Goal: Task Accomplishment & Management: Use online tool/utility

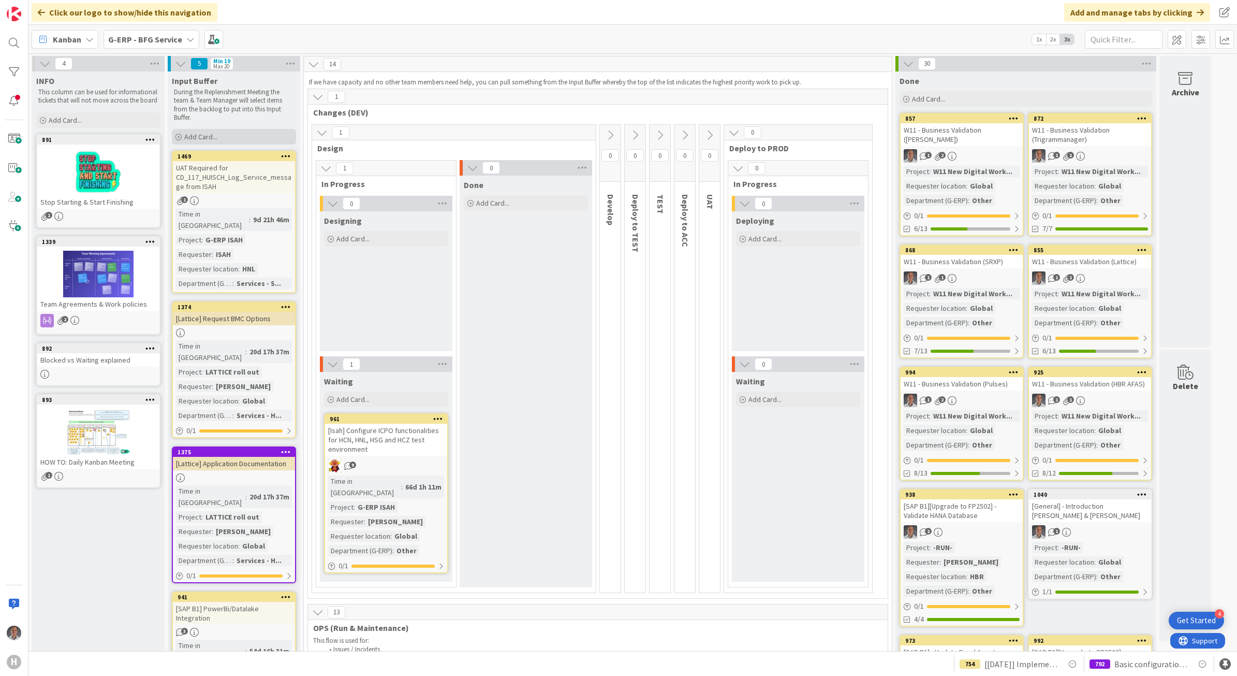
click at [202, 129] on div "Add Card..." at bounding box center [234, 137] width 124 height 16
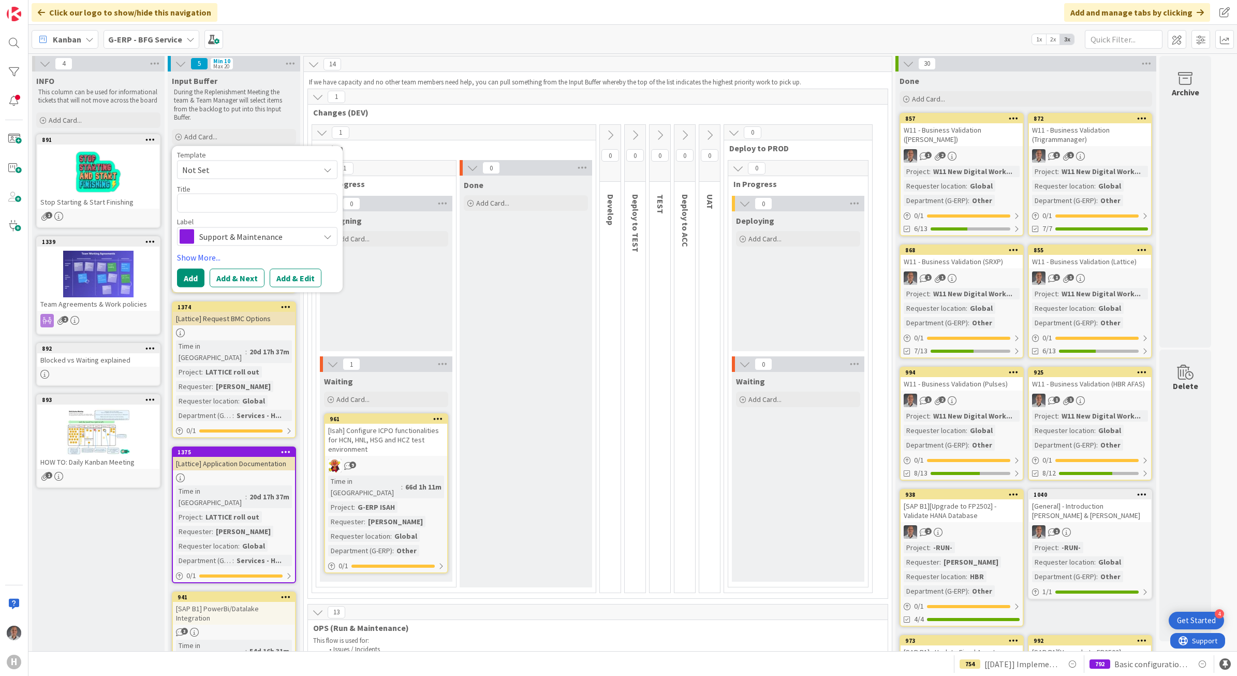
type textarea "x"
type textarea "["
type textarea "x"
type textarea "[C"
type textarea "x"
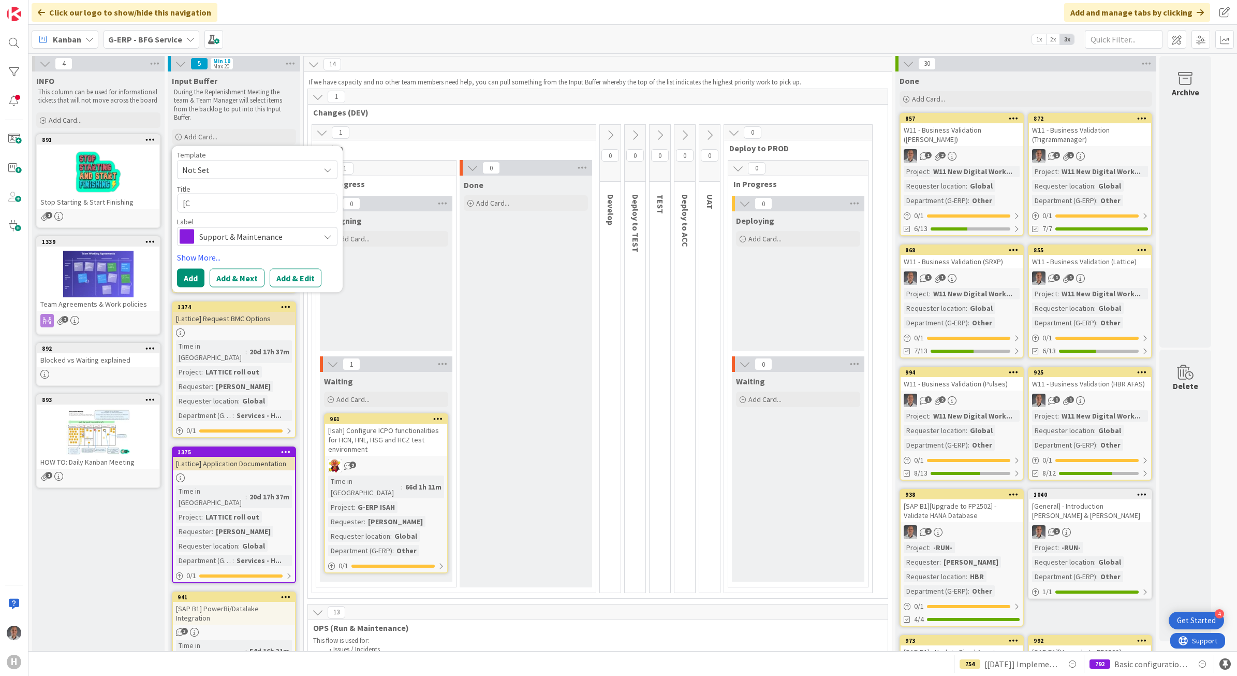
type textarea "[Ce"
type textarea "x"
type textarea "[Cen"
type textarea "x"
type textarea "[Cent"
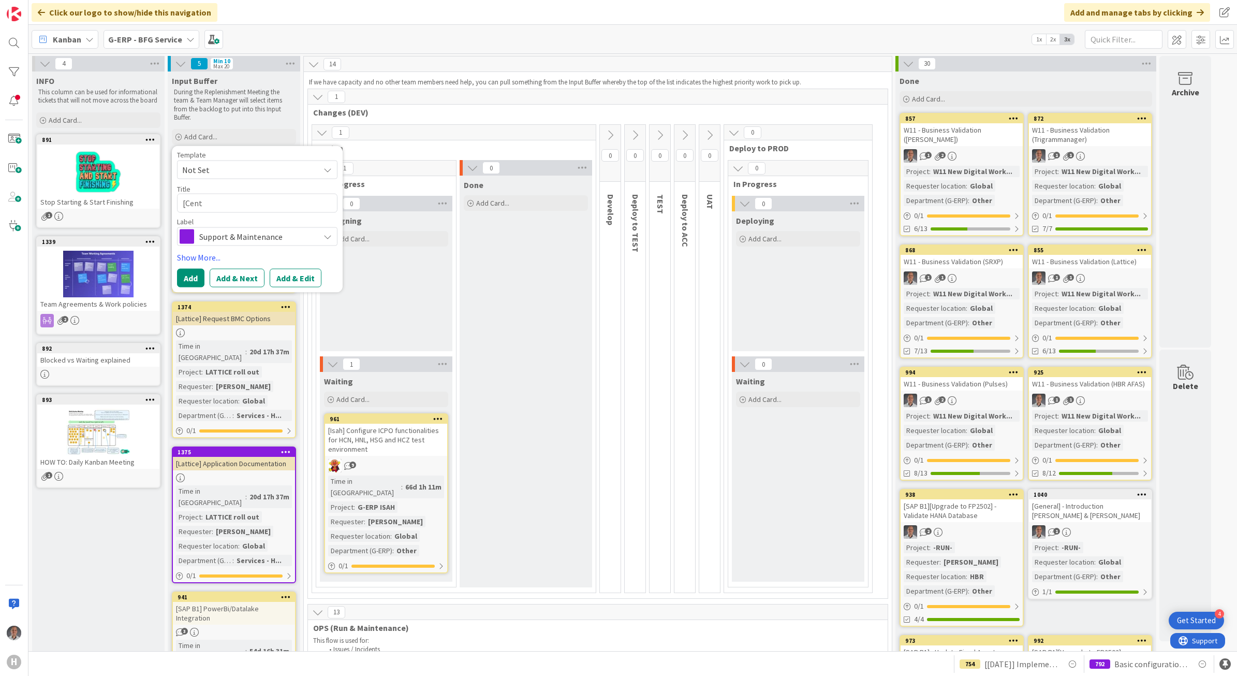
type textarea "x"
type textarea "[Centi"
type textarea "x"
type textarea "[Centix"
type textarea "x"
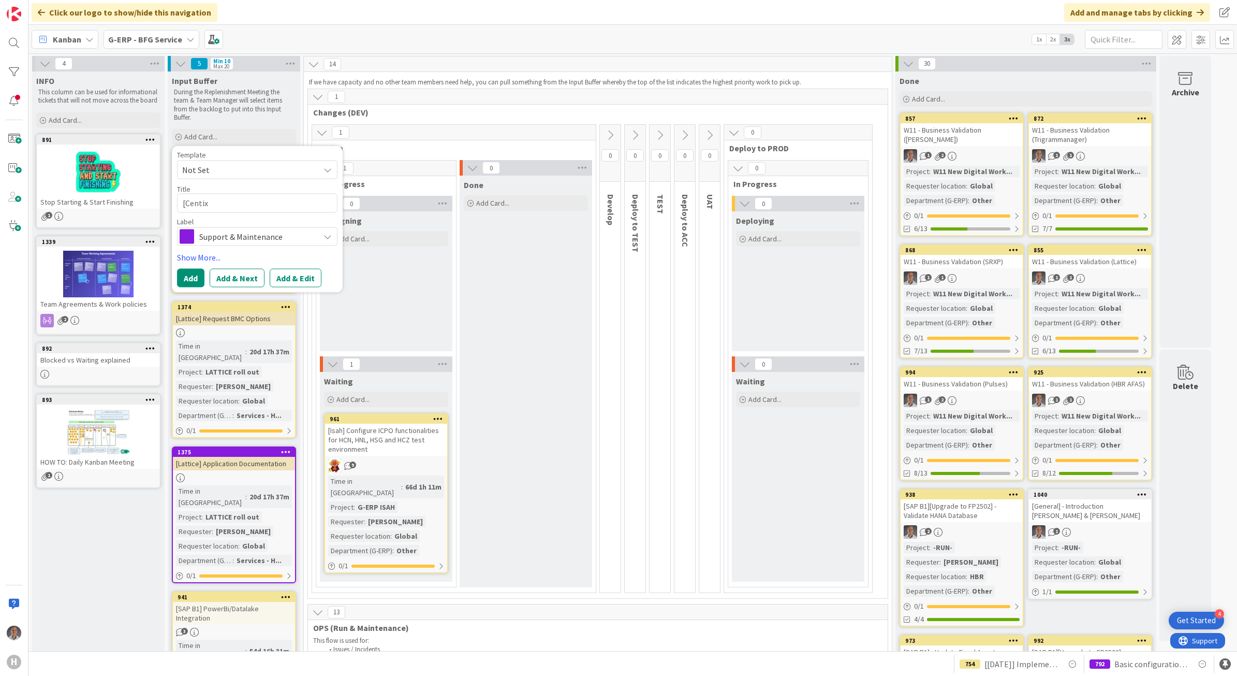
type textarea "[Centix]"
type textarea "x"
type textarea "[Centix]"
type textarea "x"
type textarea "[Centix] E"
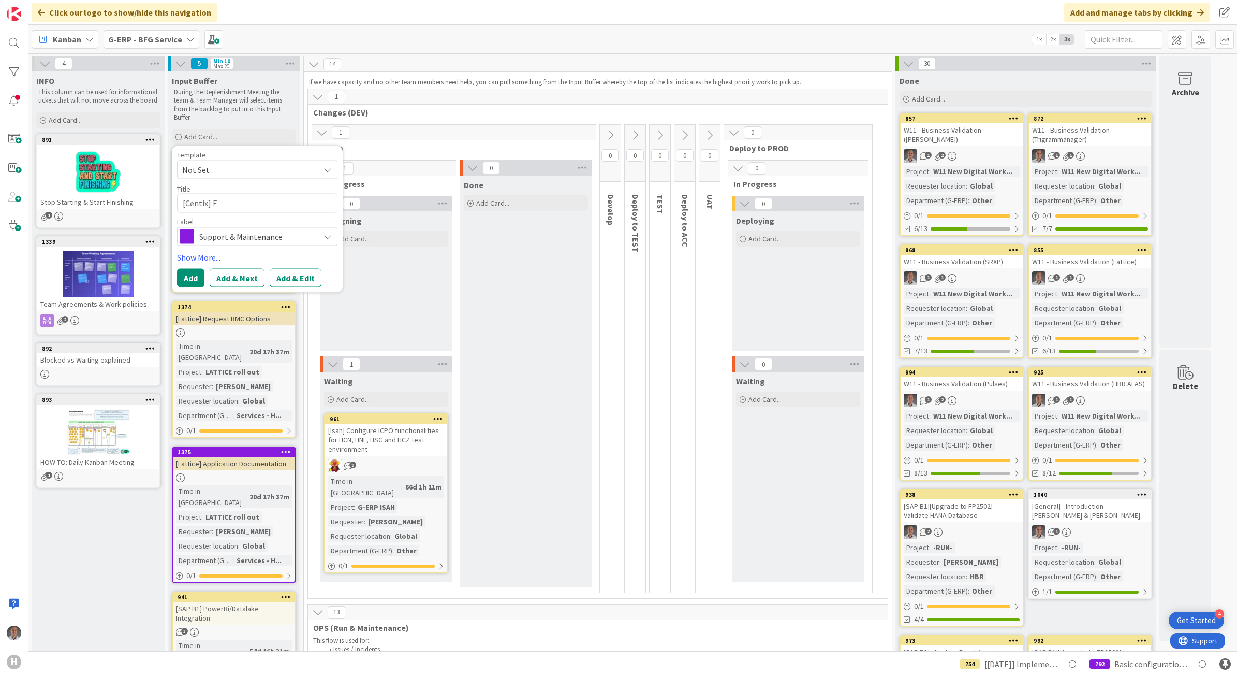
type textarea "x"
type textarea "[Centix] Ev"
type textarea "x"
type textarea "[Centix] [PERSON_NAME]"
type textarea "x"
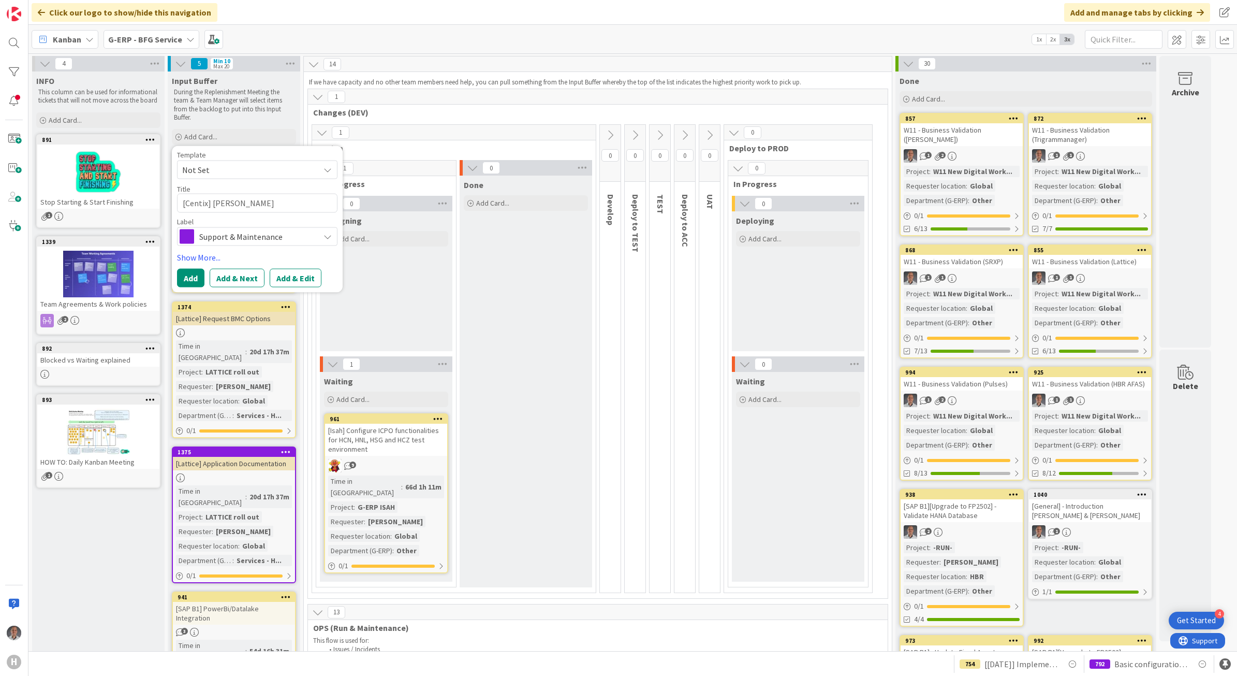
type textarea "[Centix] Eval"
type textarea "x"
type textarea "[Centix] Evalu"
type textarea "x"
type textarea "[Centix] Evalua"
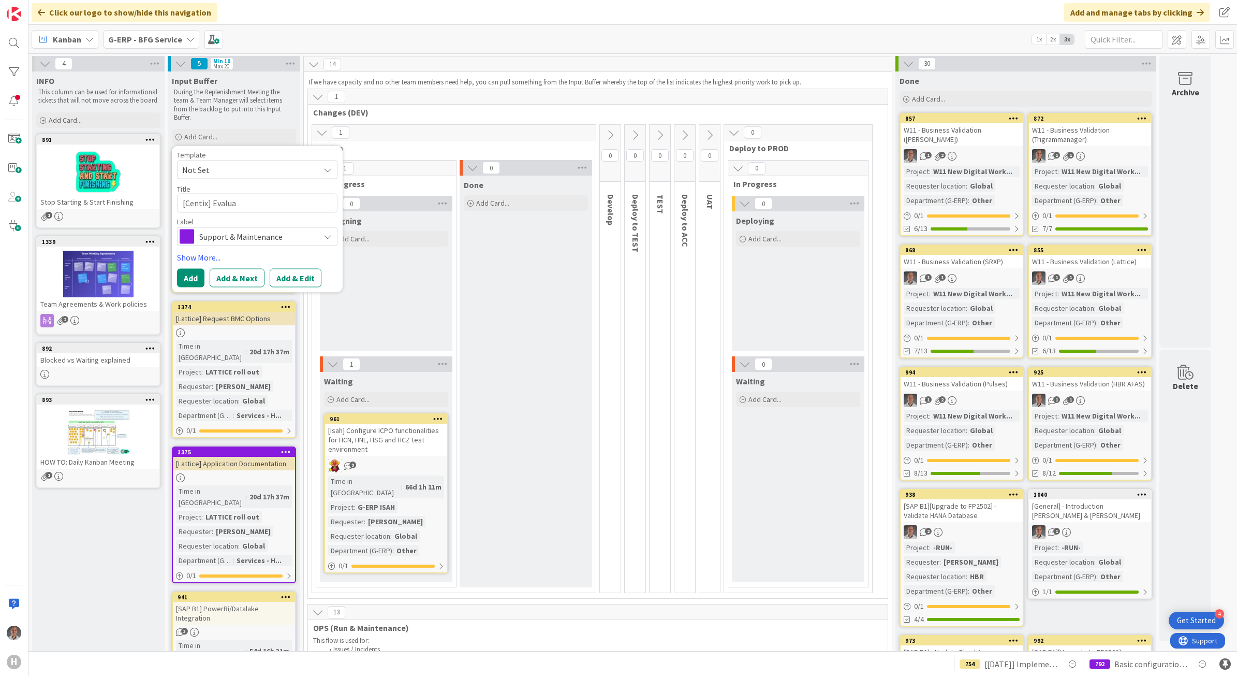
type textarea "x"
type textarea "[Centix] Evaluat"
type textarea "x"
type textarea "[Centix] Evaluate"
type textarea "x"
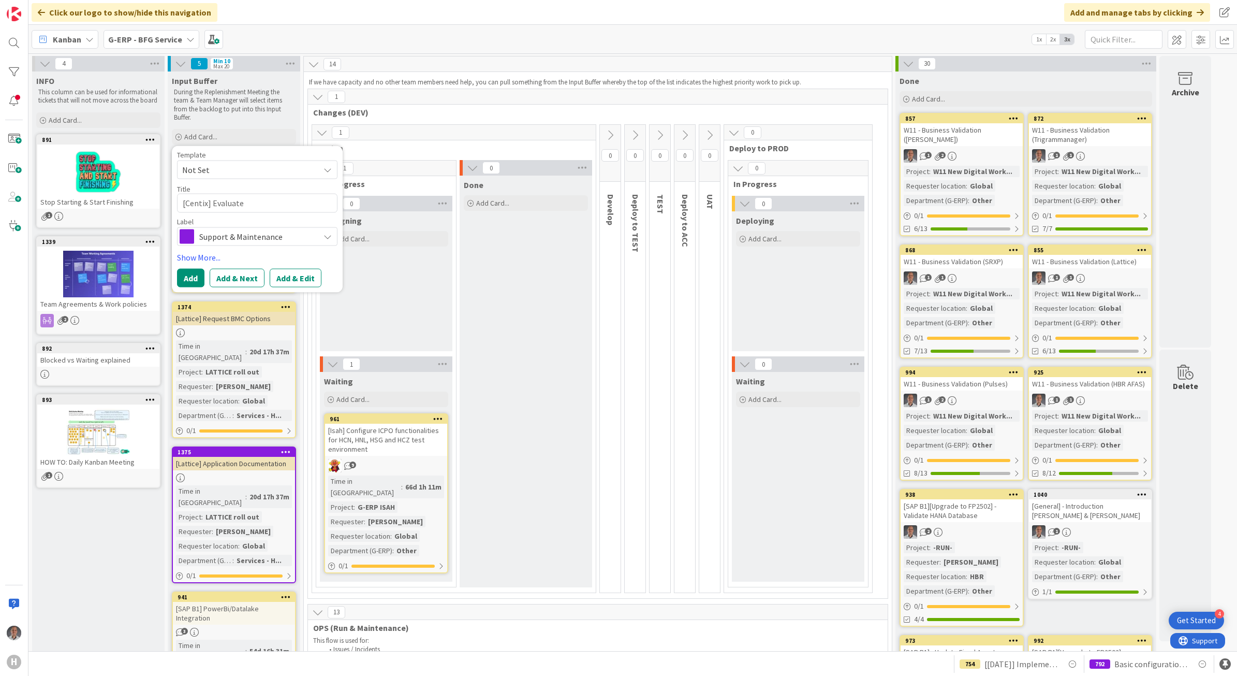
type textarea "[Centix] Evaluate"
type textarea "x"
type textarea "[Centix] Evaluate H"
type textarea "x"
type textarea "[Centix] Evaluate HB"
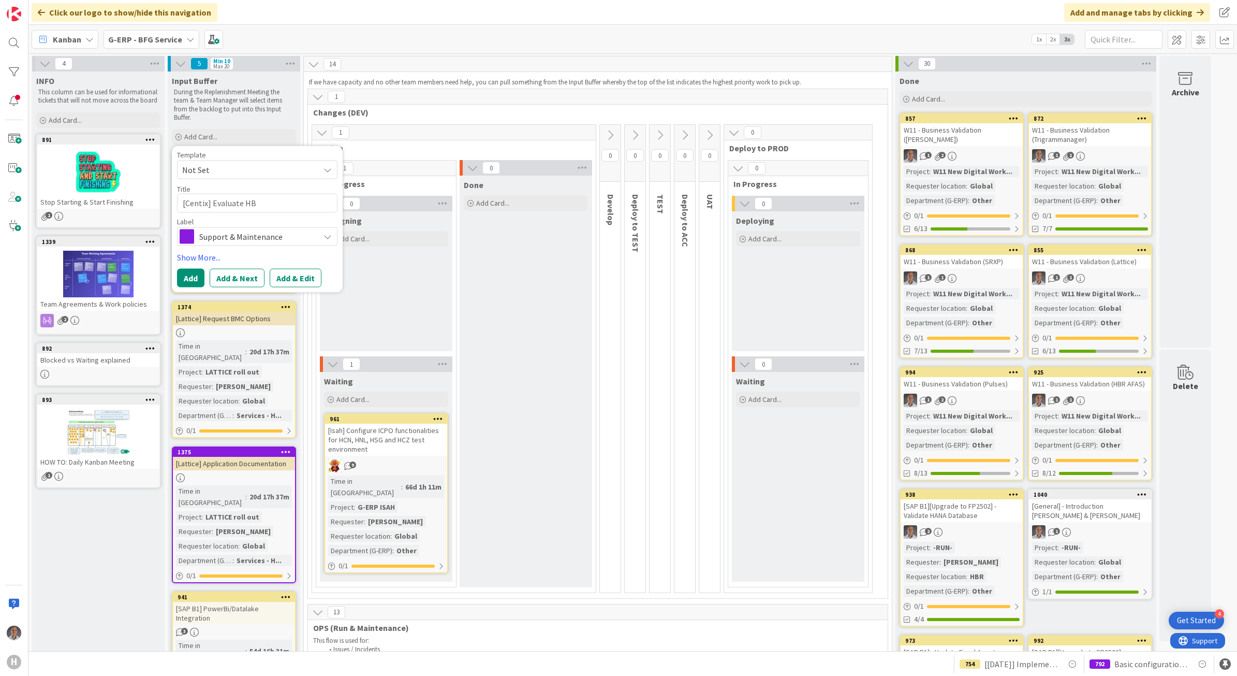
type textarea "x"
type textarea "[Centix] Evaluate HBS"
type textarea "x"
type textarea "[Centix] Evaluate HBS"
type textarea "x"
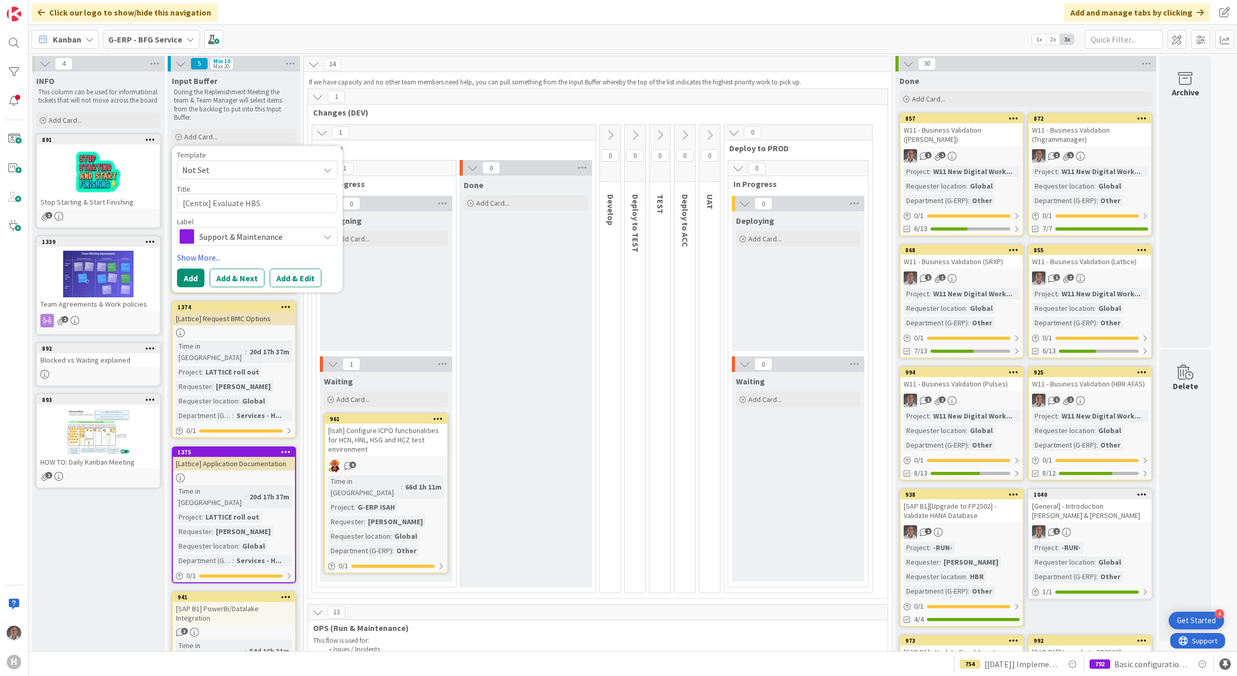
type textarea "[Centix] Evaluate HBS R"
type textarea "x"
type textarea "[Centix] Evaluate HBS Ro"
type textarea "x"
type textarea "[Centix] Evaluate HBS Rol"
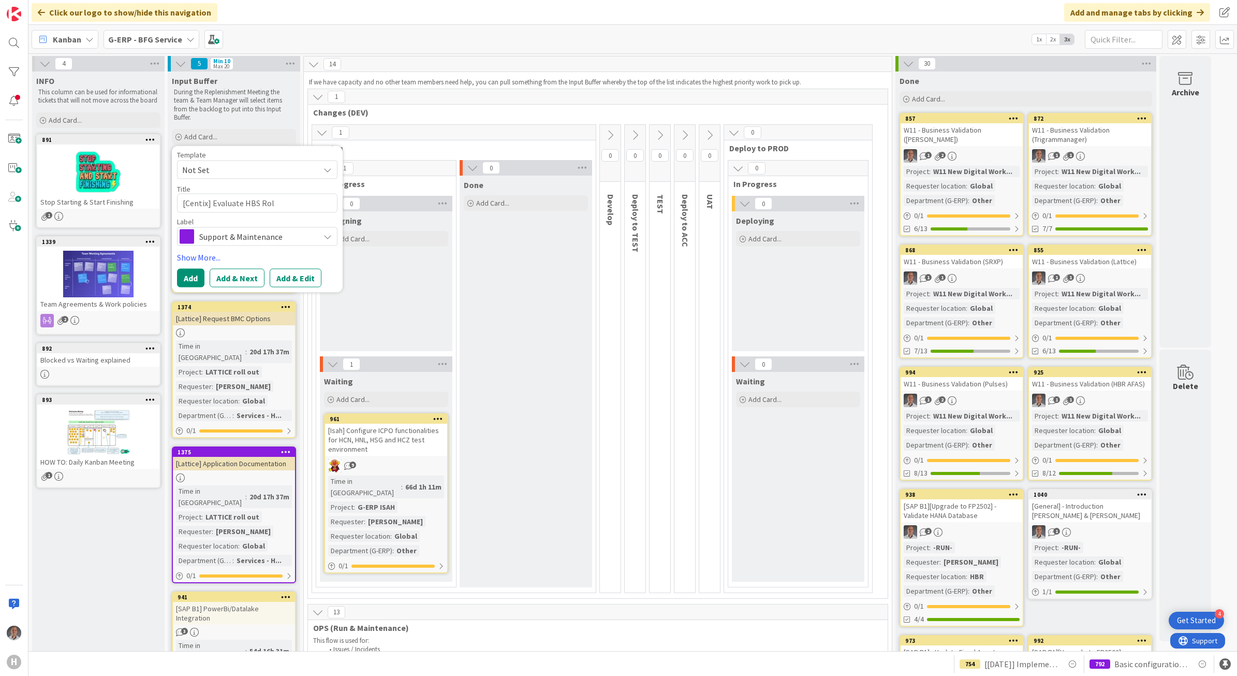
type textarea "x"
type textarea "[Centix] Evaluate HBS Roll"
type textarea "x"
type textarea "[Centix] Evaluate HBS Rollo"
type textarea "x"
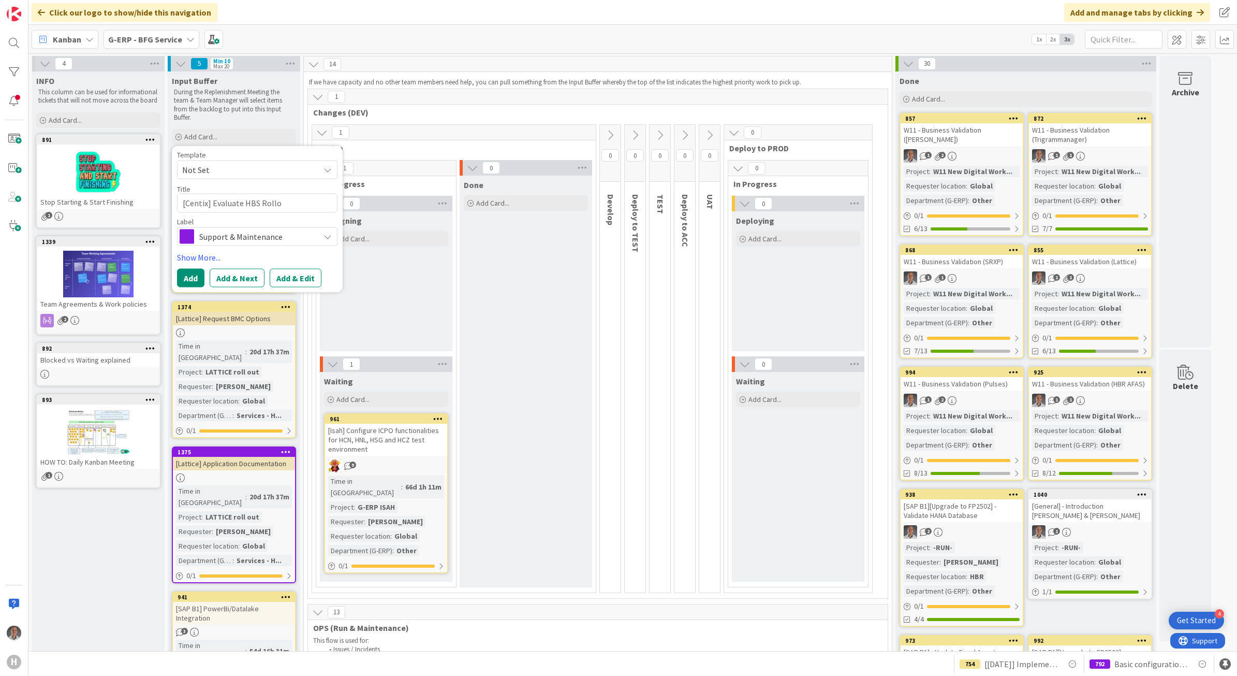
type textarea "[Centix] Evaluate HBS Rollou"
type textarea "x"
type textarea "[Centix] Evaluate HBS Rollout"
click at [240, 231] on span "Support & Maintenance" at bounding box center [256, 236] width 115 height 14
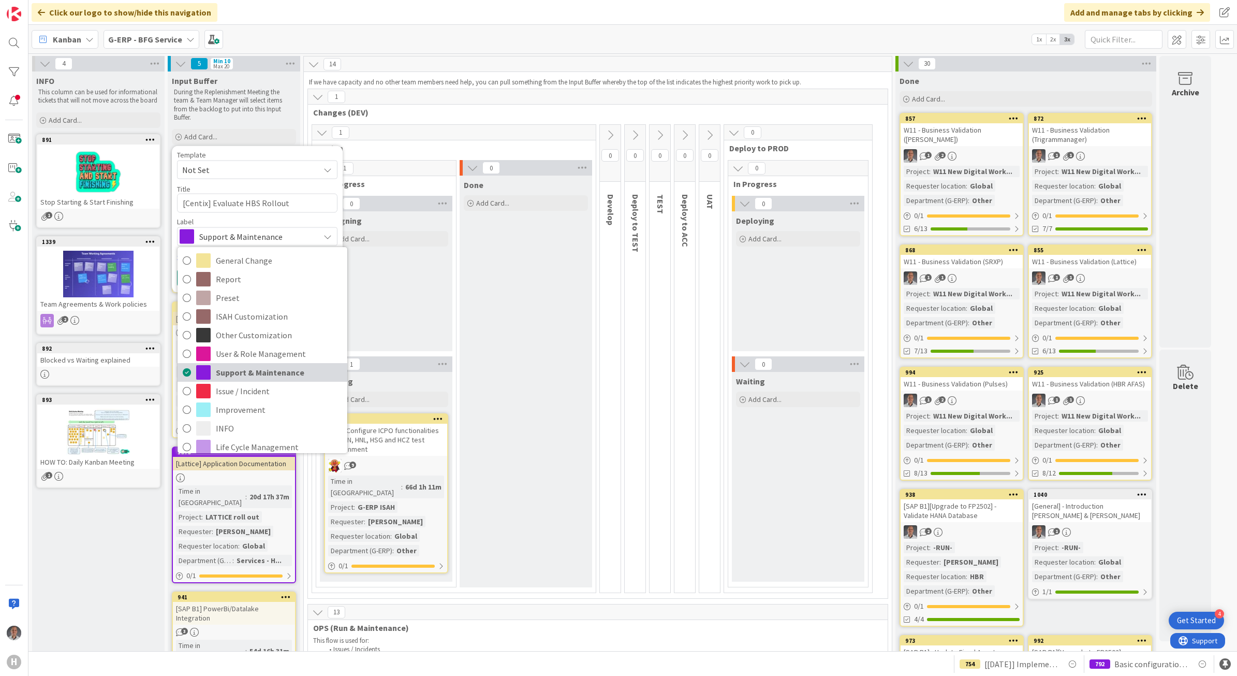
click at [270, 372] on span "Support & Maintenance" at bounding box center [279, 372] width 126 height 16
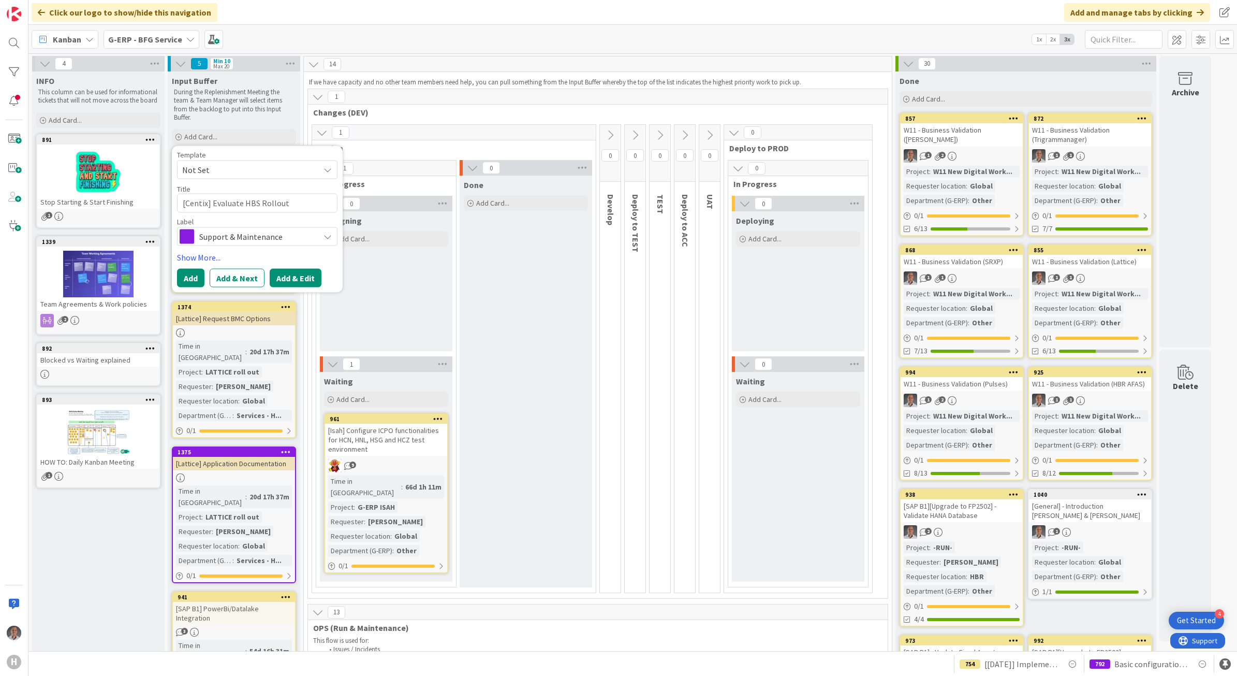
click at [294, 277] on button "Add & Edit" at bounding box center [296, 277] width 52 height 19
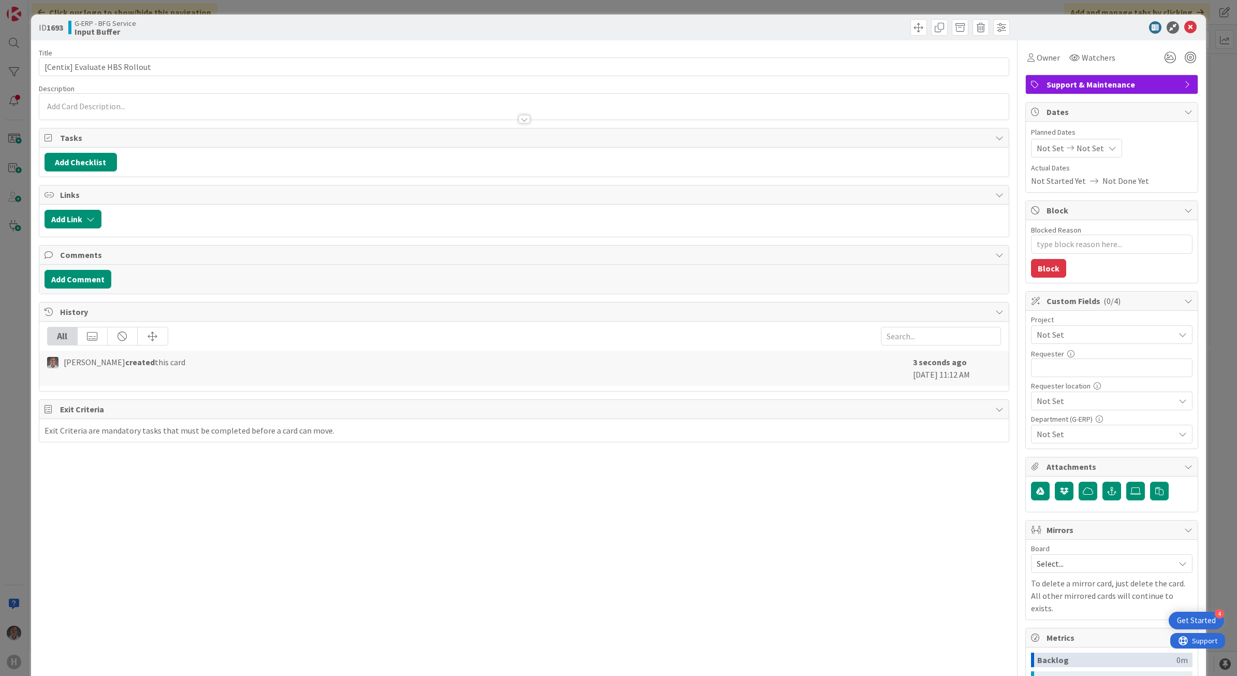
click at [1068, 329] on span "Not Set" at bounding box center [1103, 334] width 133 height 14
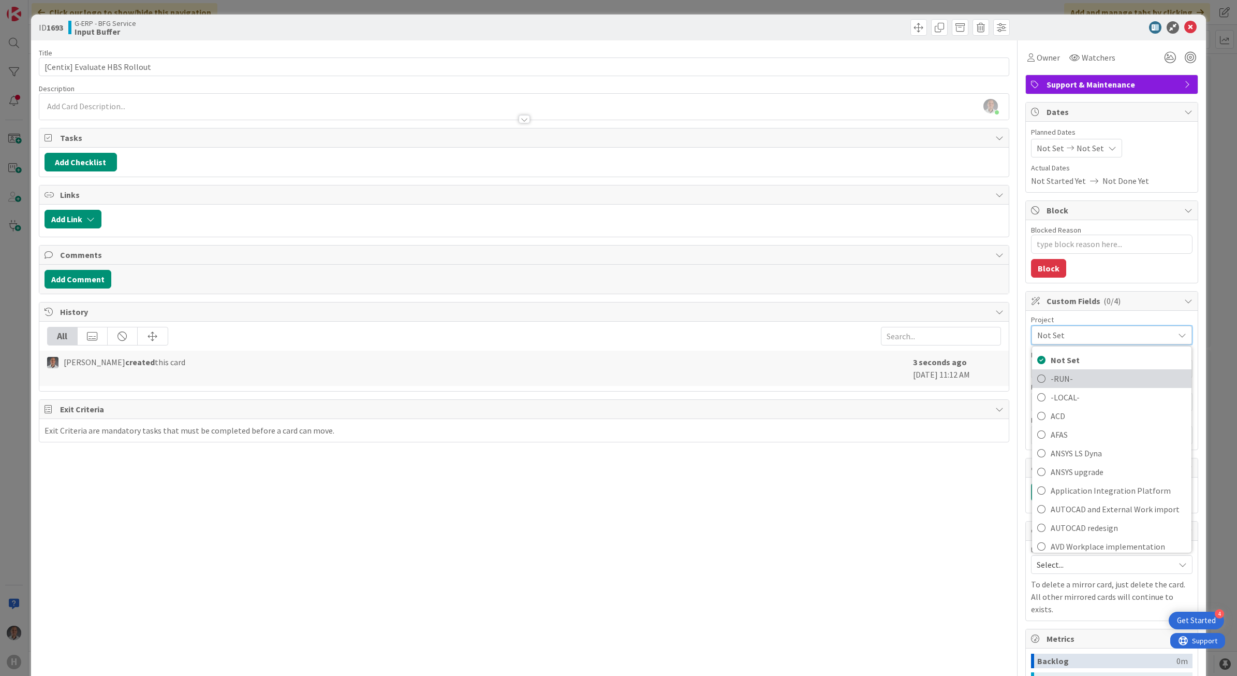
click at [1085, 383] on span "-RUN-" at bounding box center [1119, 378] width 136 height 16
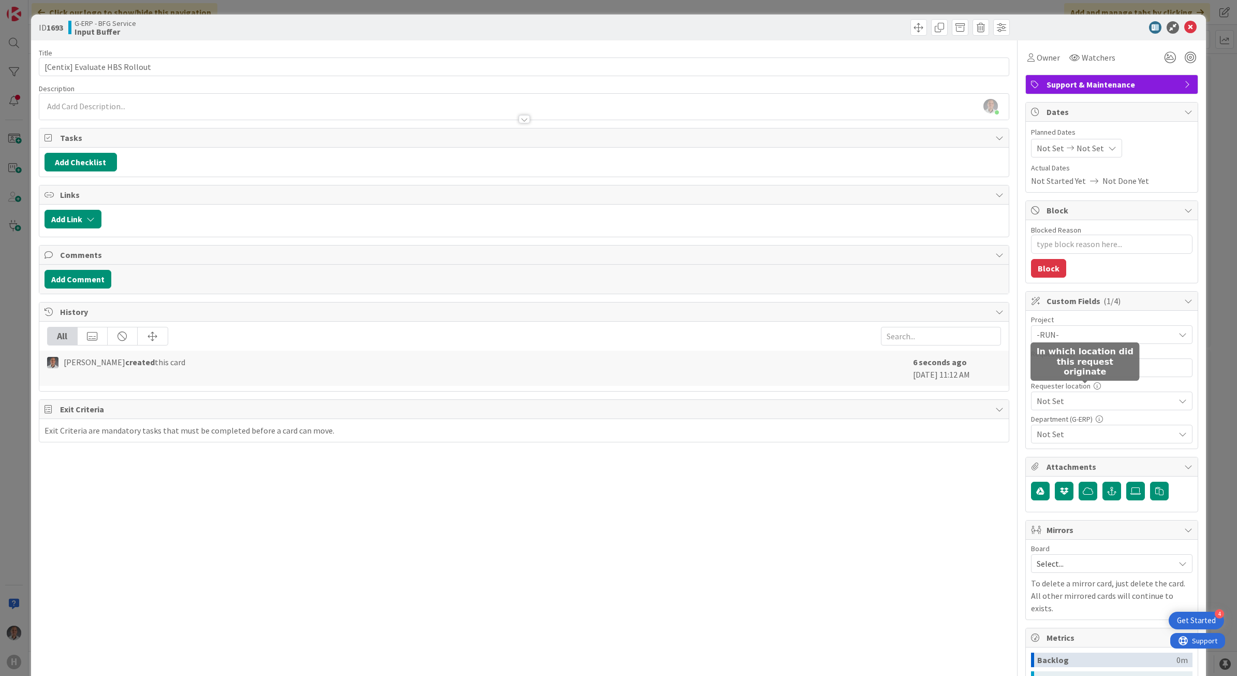
click at [1077, 342] on span "Not Set" at bounding box center [1103, 334] width 133 height 14
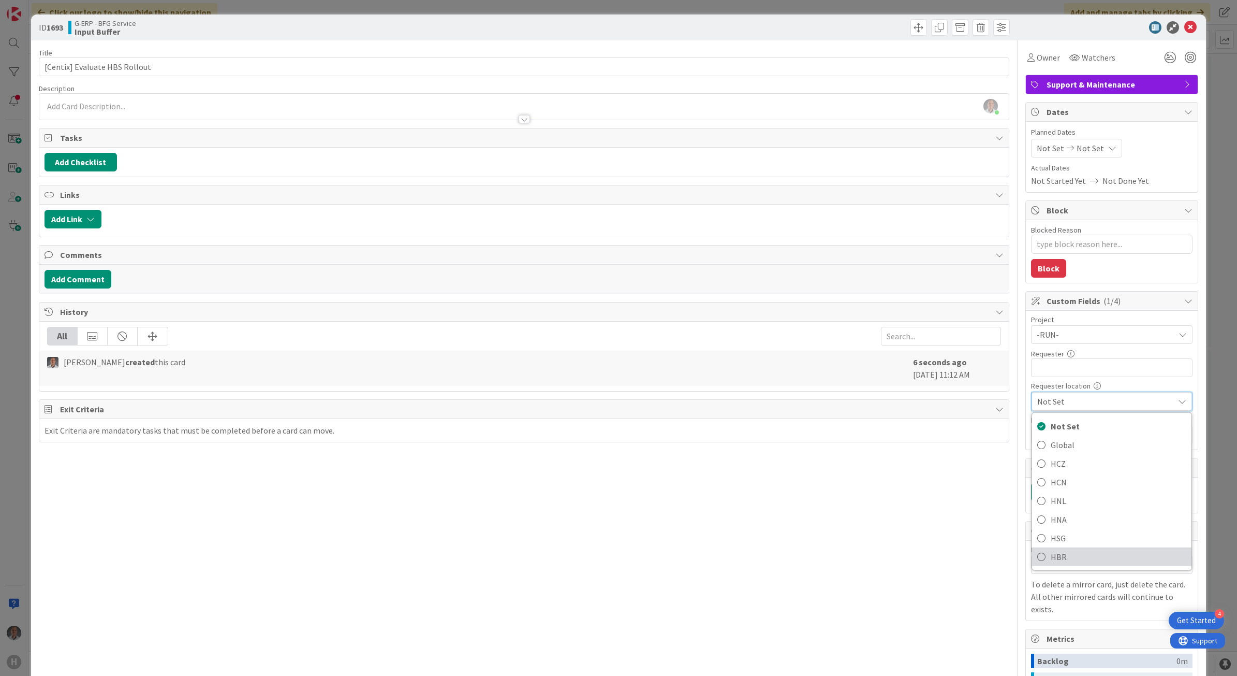
click at [1063, 557] on span "HBR" at bounding box center [1119, 556] width 136 height 16
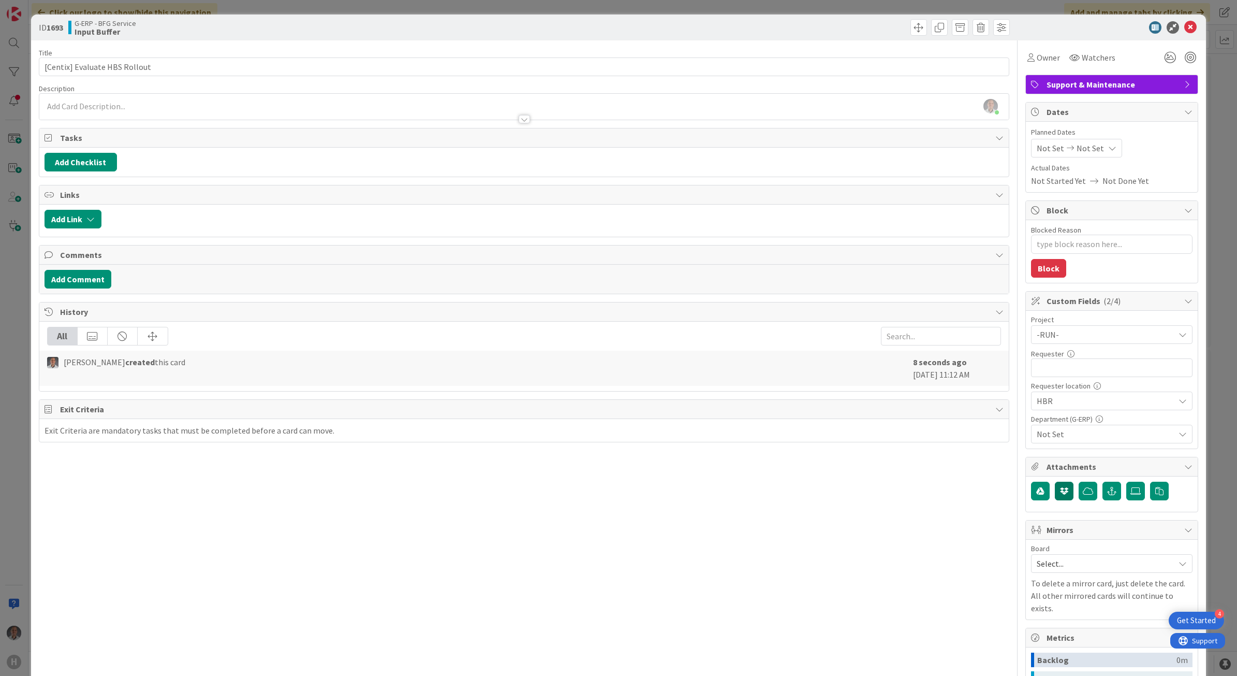
type textarea "x"
click at [1061, 375] on input "text" at bounding box center [1112, 367] width 162 height 19
type input "[PERSON_NAME]"
type textarea "x"
type input "[PERSON_NAME]"
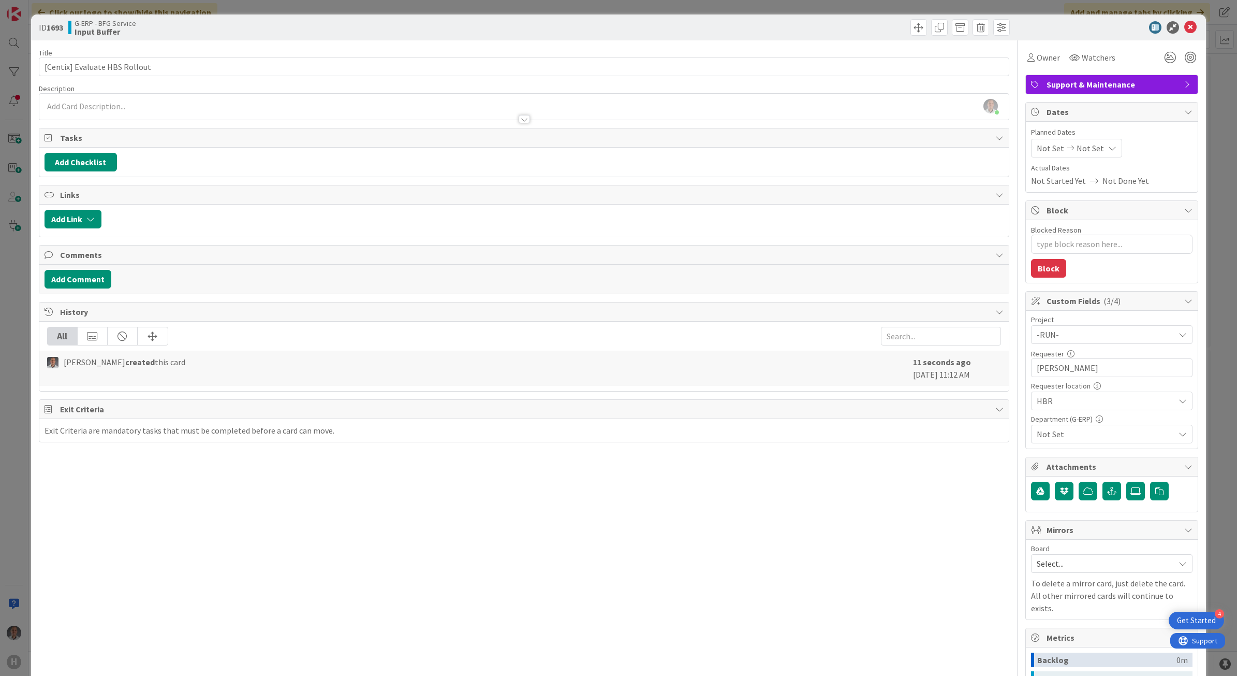
click at [1084, 439] on span "Not Set" at bounding box center [1106, 434] width 138 height 12
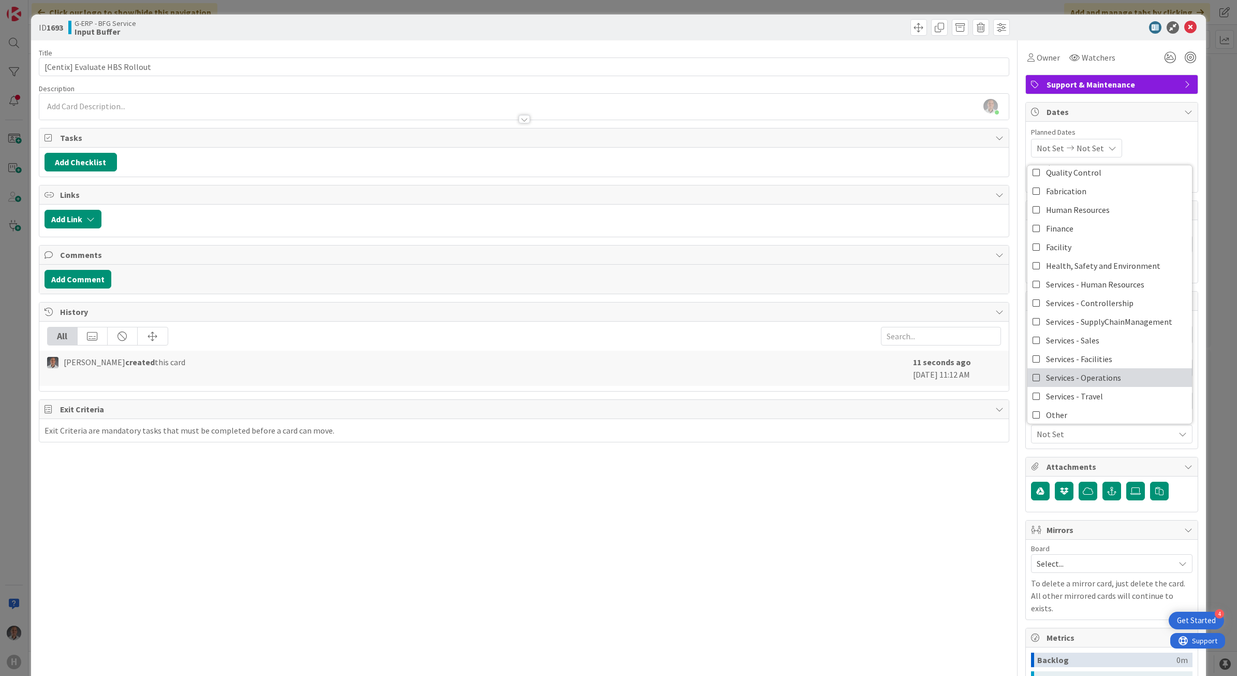
scroll to position [86, 0]
click at [1142, 369] on link "Services - Operations" at bounding box center [1110, 372] width 165 height 19
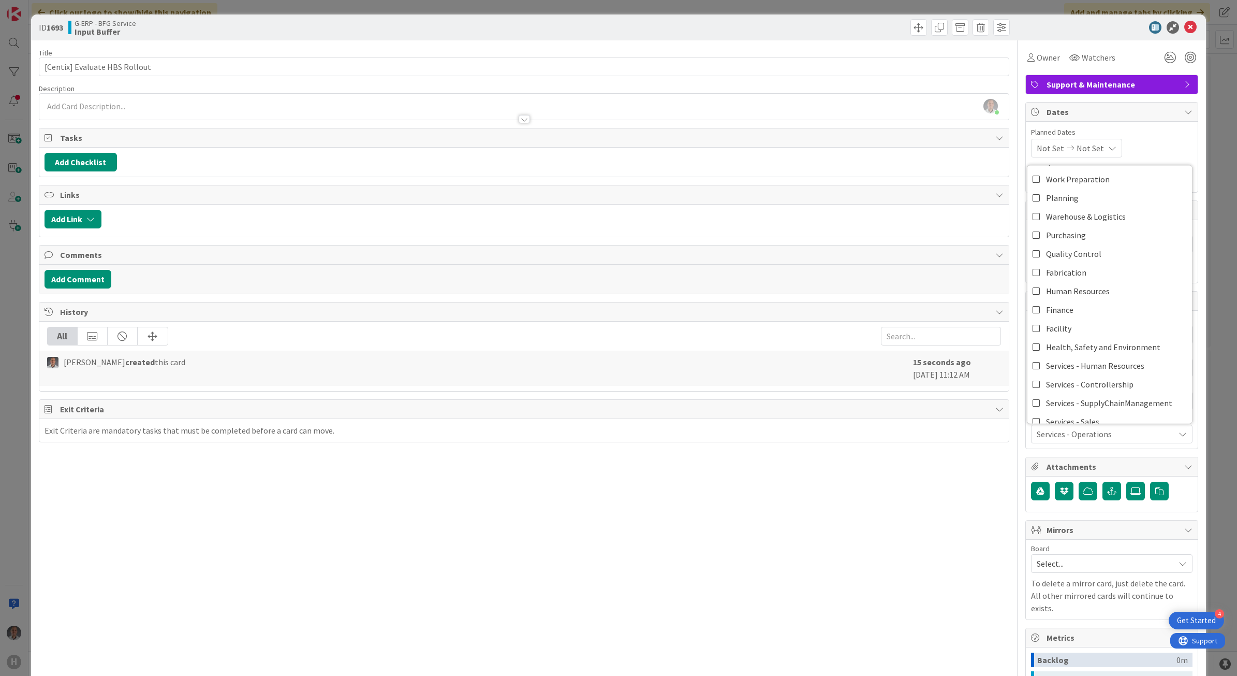
type textarea "x"
click at [956, 506] on div "Title 29 / 128 [Centix] Evaluate HBS Rollout Description [PERSON_NAME] just joi…" at bounding box center [524, 431] width 971 height 783
drag, startPoint x: 1083, startPoint y: 371, endPoint x: 993, endPoint y: 371, distance: 90.1
click at [994, 371] on div "Title 29 / 128 [Centix] Evaluate HBS Rollout Description [PERSON_NAME] just joi…" at bounding box center [619, 431] width 1160 height 783
type input "[PERSON_NAME]"
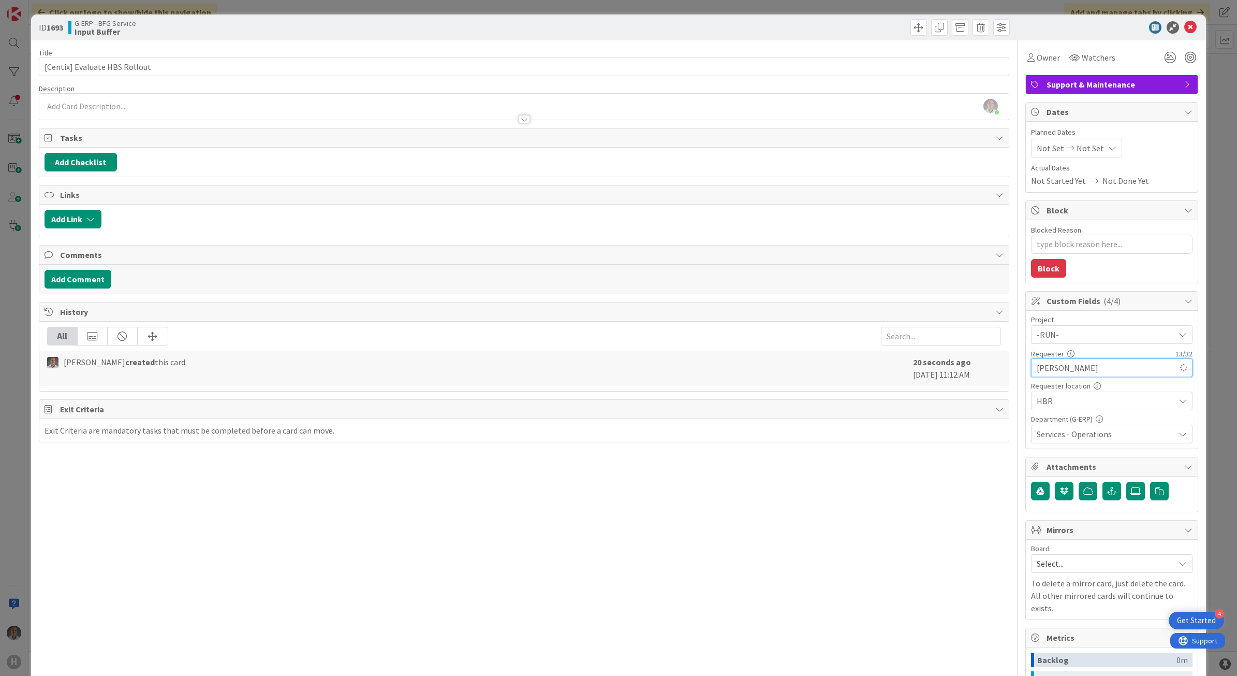
type textarea "x"
type input "[PERSON_NAME]"
click at [637, 109] on div at bounding box center [524, 114] width 970 height 11
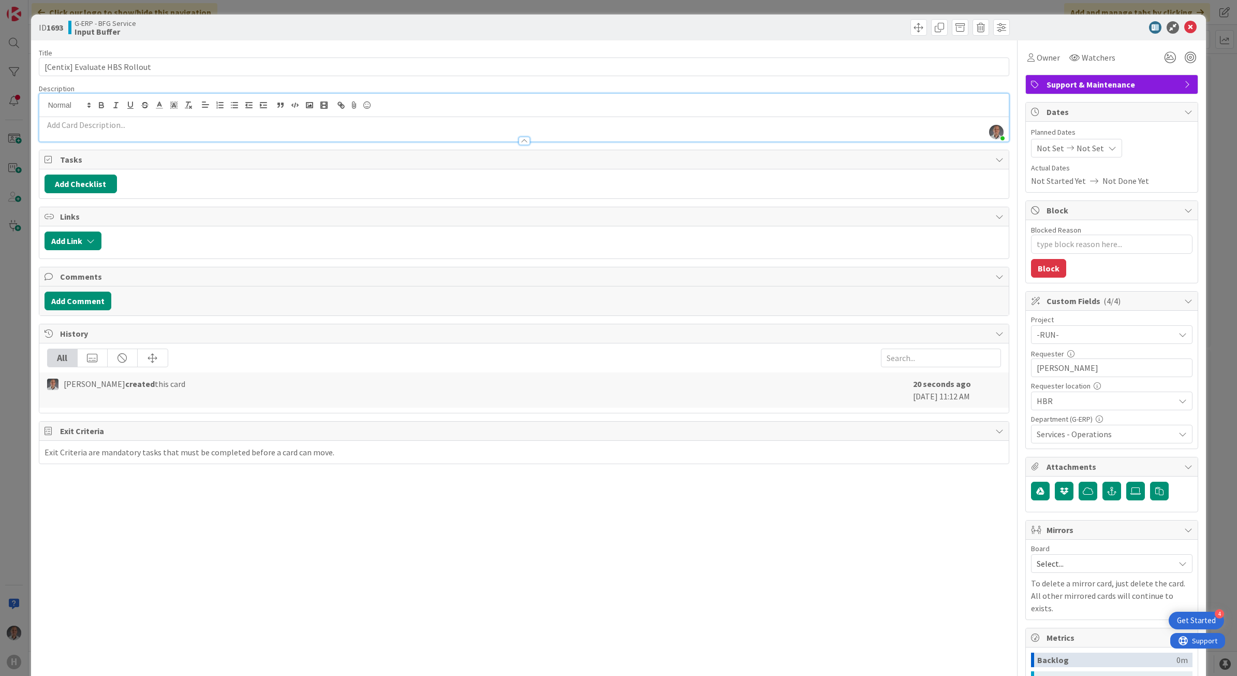
click at [625, 136] on div at bounding box center [524, 135] width 970 height 11
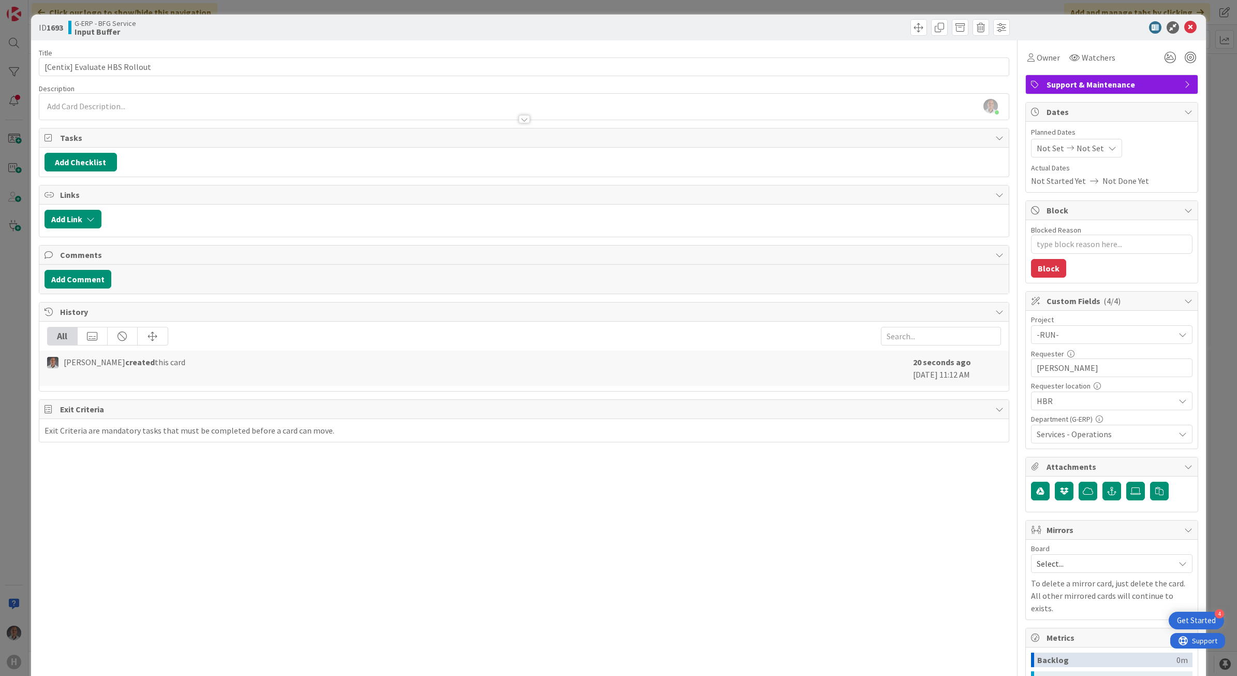
click at [606, 106] on p at bounding box center [525, 106] width 960 height 12
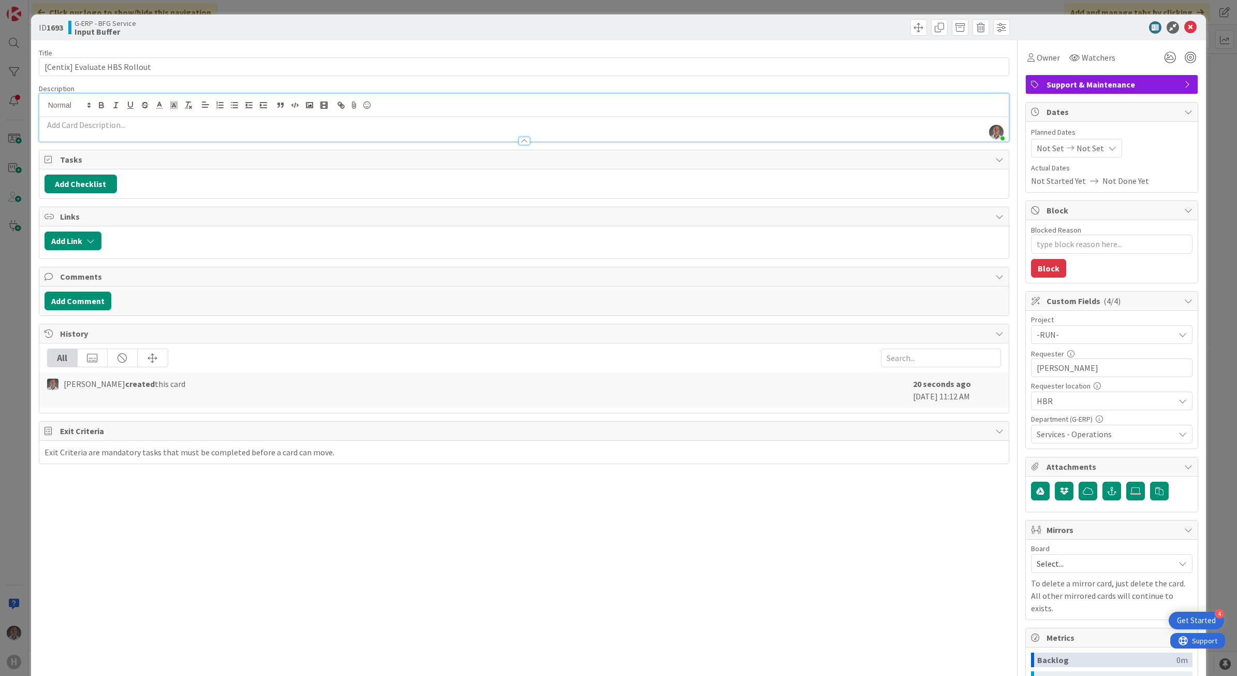
click at [602, 126] on p at bounding box center [525, 125] width 960 height 12
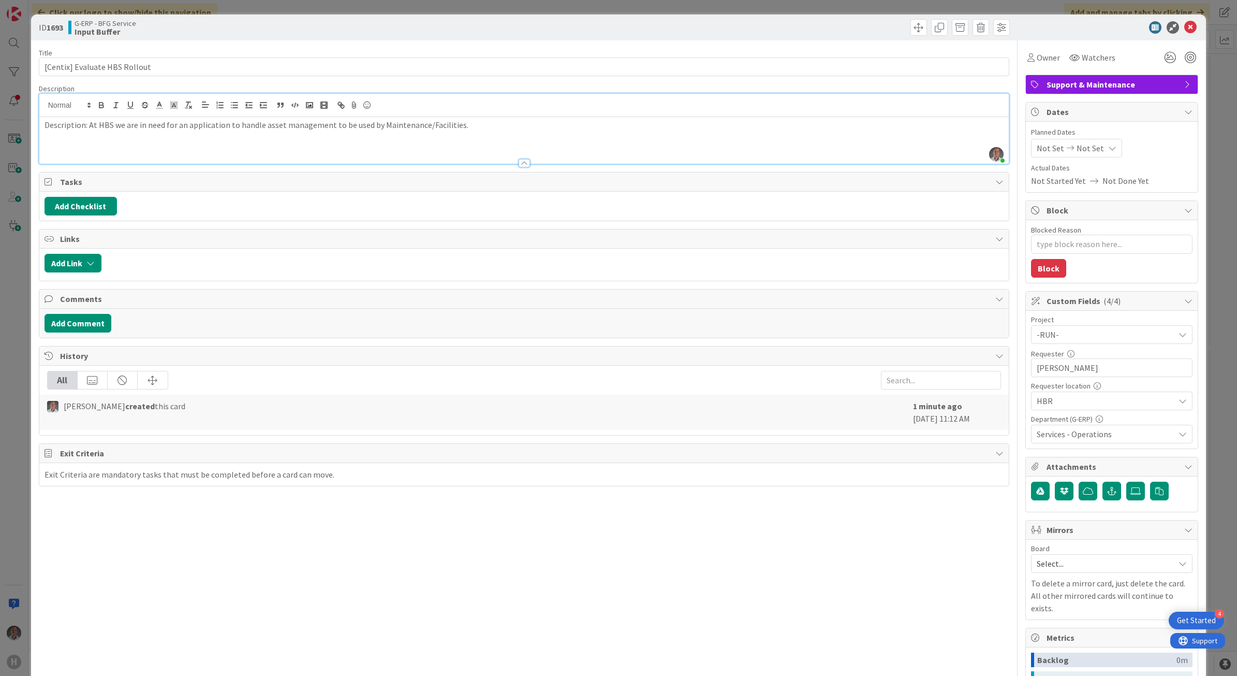
click at [1085, 435] on span "Services - Operations" at bounding box center [1106, 434] width 138 height 12
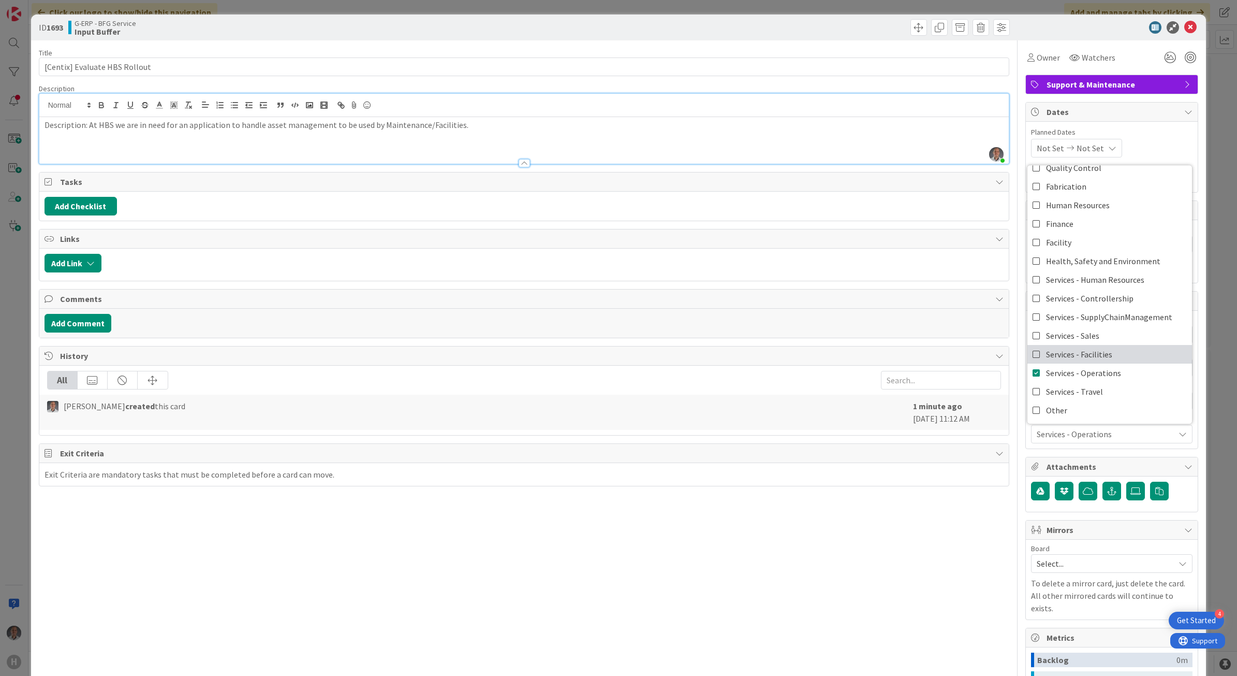
click at [1073, 352] on span "Services - Facilities" at bounding box center [1079, 354] width 66 height 16
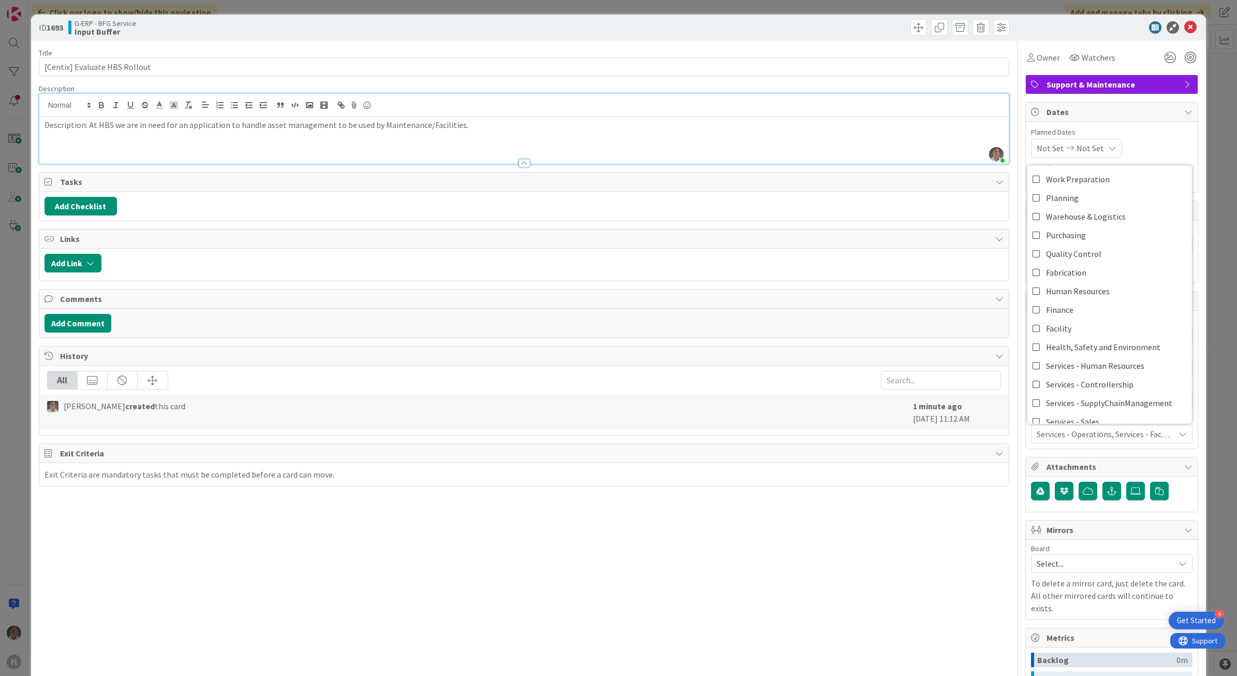
click at [1147, 430] on span "Services - Operations, Services - Facilities" at bounding box center [1106, 434] width 138 height 12
click at [1143, 430] on span "Services - Operations, Services - Facilities" at bounding box center [1106, 434] width 138 height 12
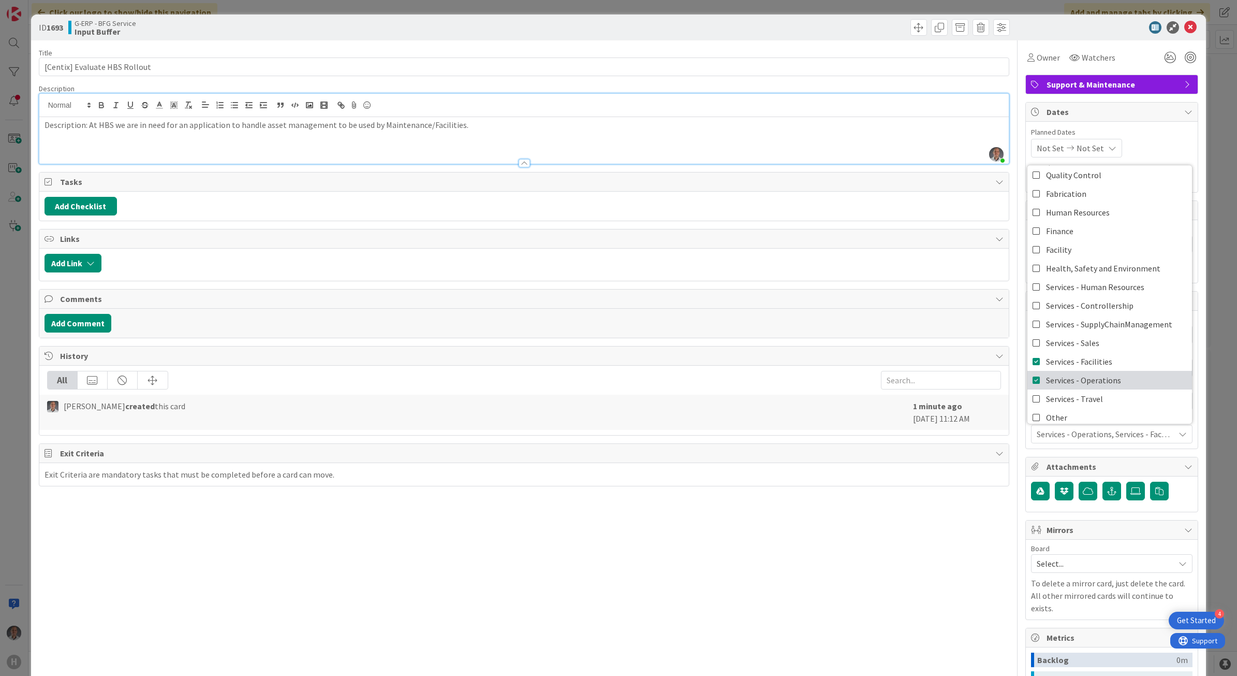
click at [1062, 382] on span "Services - Operations" at bounding box center [1083, 380] width 75 height 16
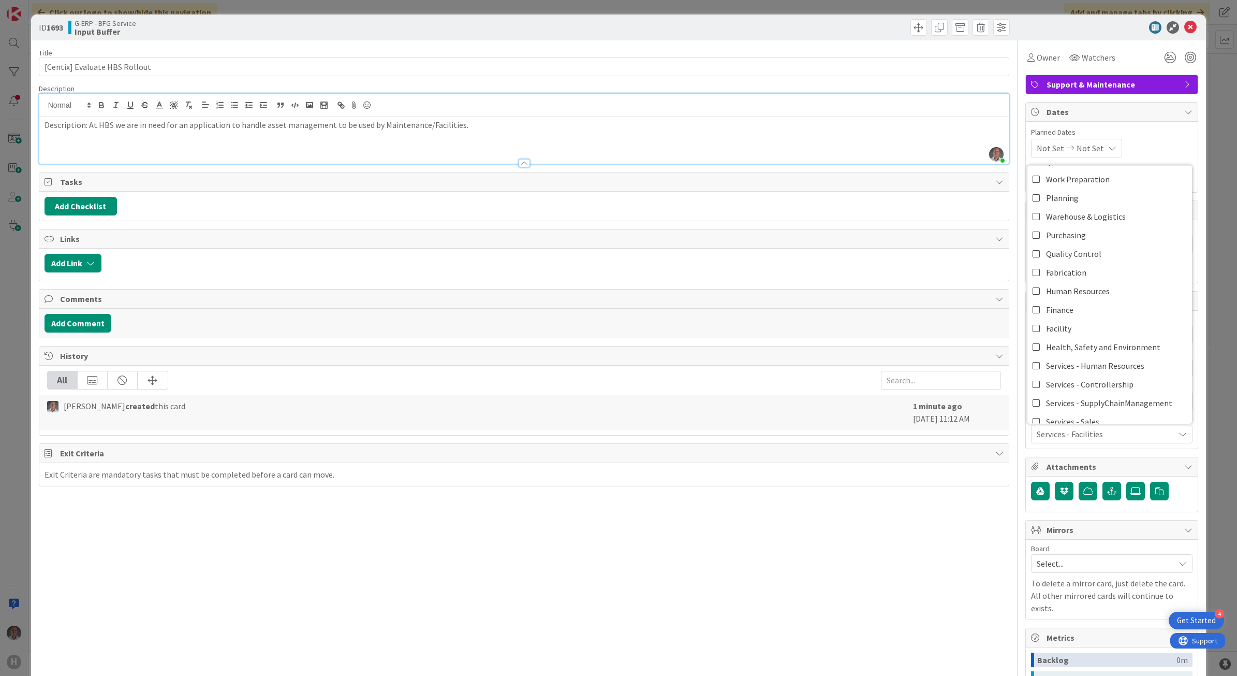
drag, startPoint x: 460, startPoint y: 141, endPoint x: 465, endPoint y: 136, distance: 7.0
click at [462, 138] on div "Description: At HBS we are in need for an application to handle asset managemen…" at bounding box center [524, 140] width 970 height 47
click at [469, 130] on p "Description: At HBS we are in need for an application to handle asset managemen…" at bounding box center [525, 125] width 960 height 12
click at [138, 135] on p "Used to have Manusis" at bounding box center [525, 137] width 960 height 12
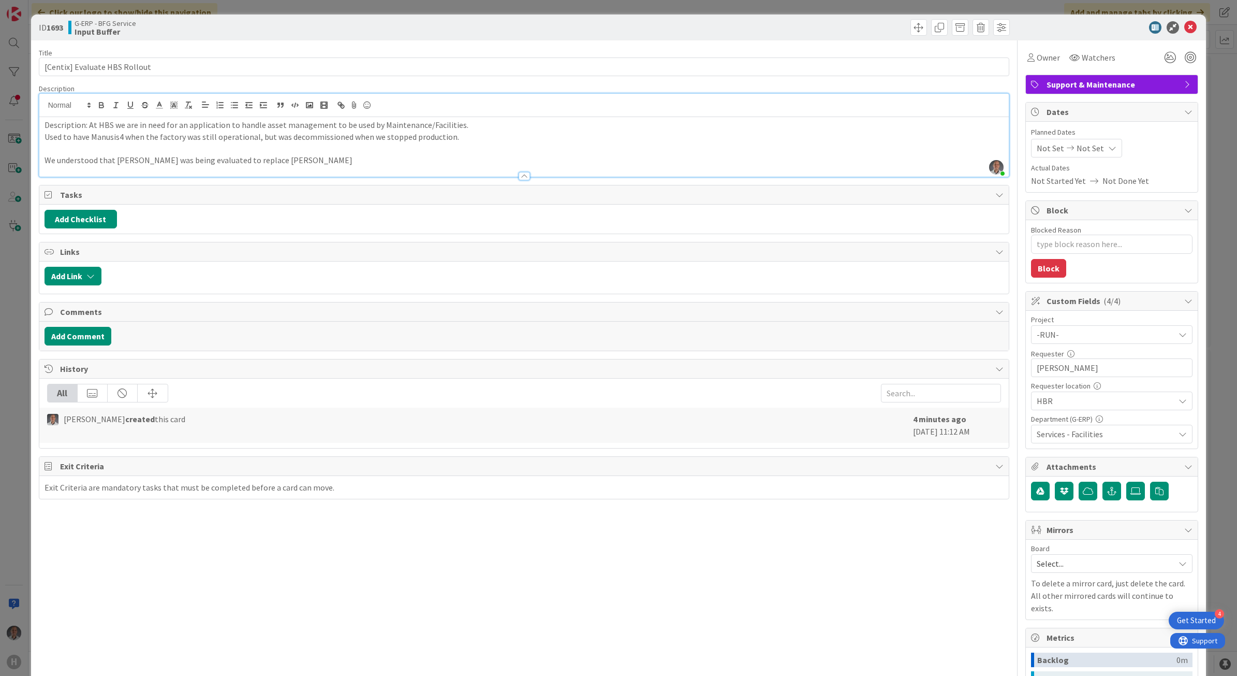
click at [327, 162] on p "We understood that [PERSON_NAME] was being evaluated to replace [PERSON_NAME]" at bounding box center [525, 160] width 960 height 12
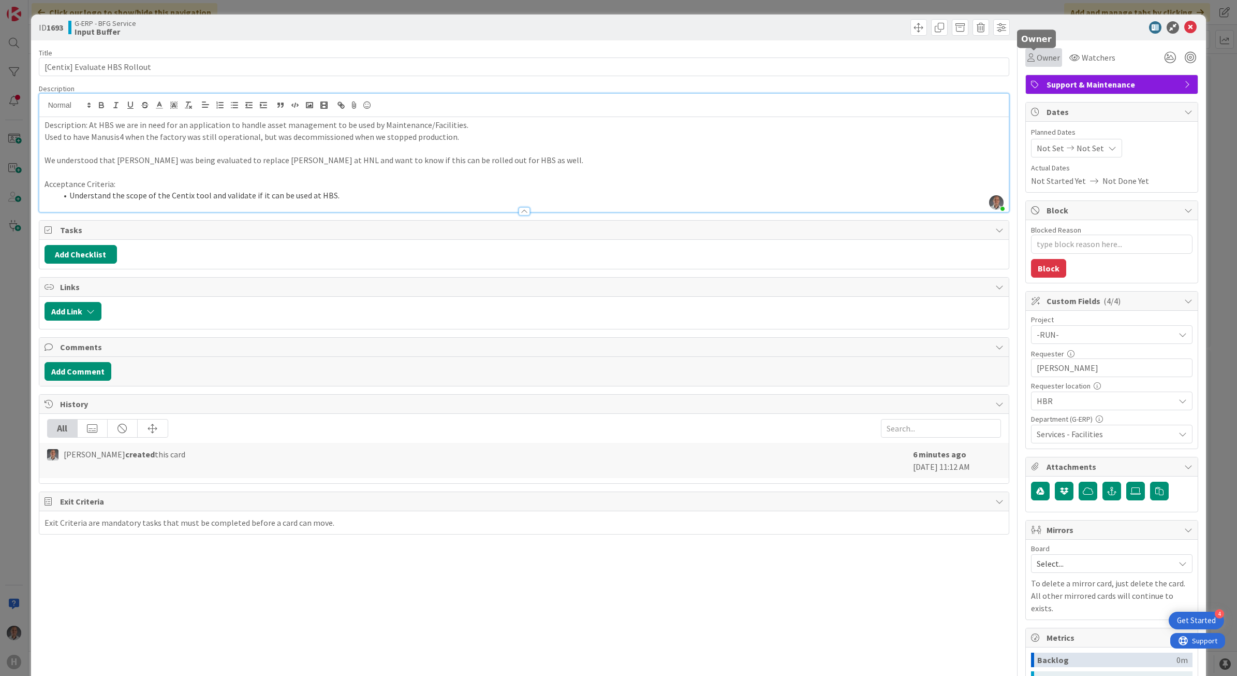
click at [1037, 57] on span "Owner" at bounding box center [1048, 57] width 23 height 12
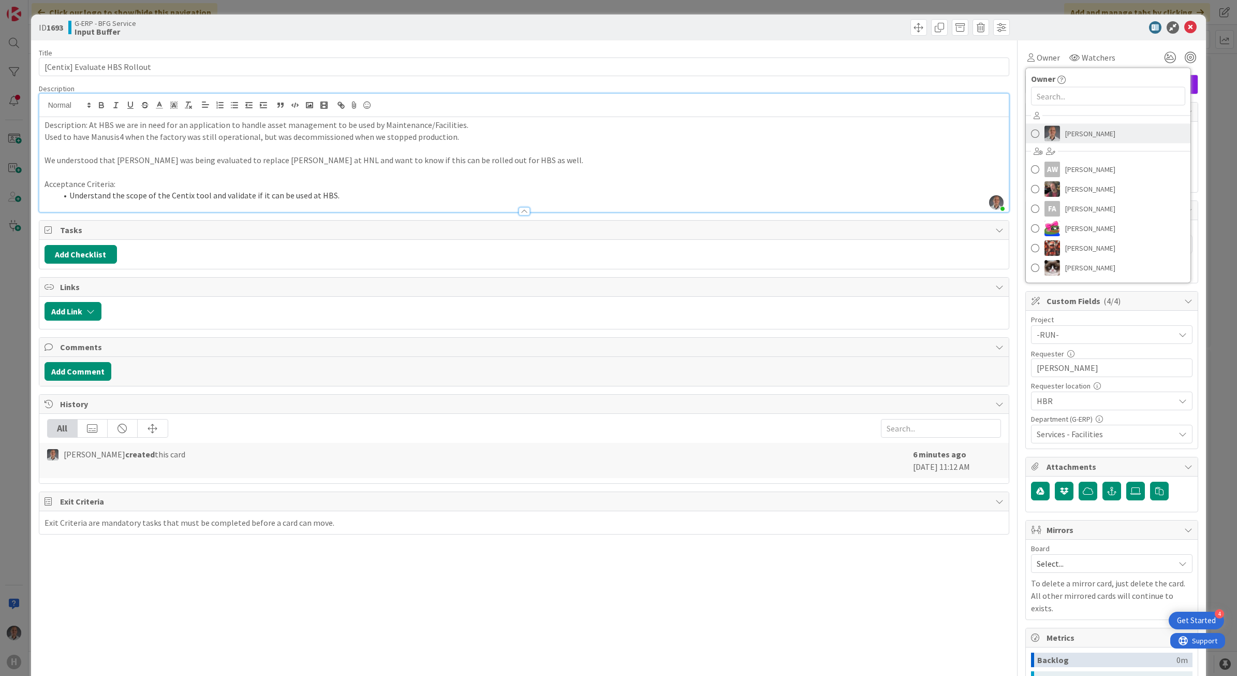
click at [1031, 129] on span at bounding box center [1035, 134] width 8 height 16
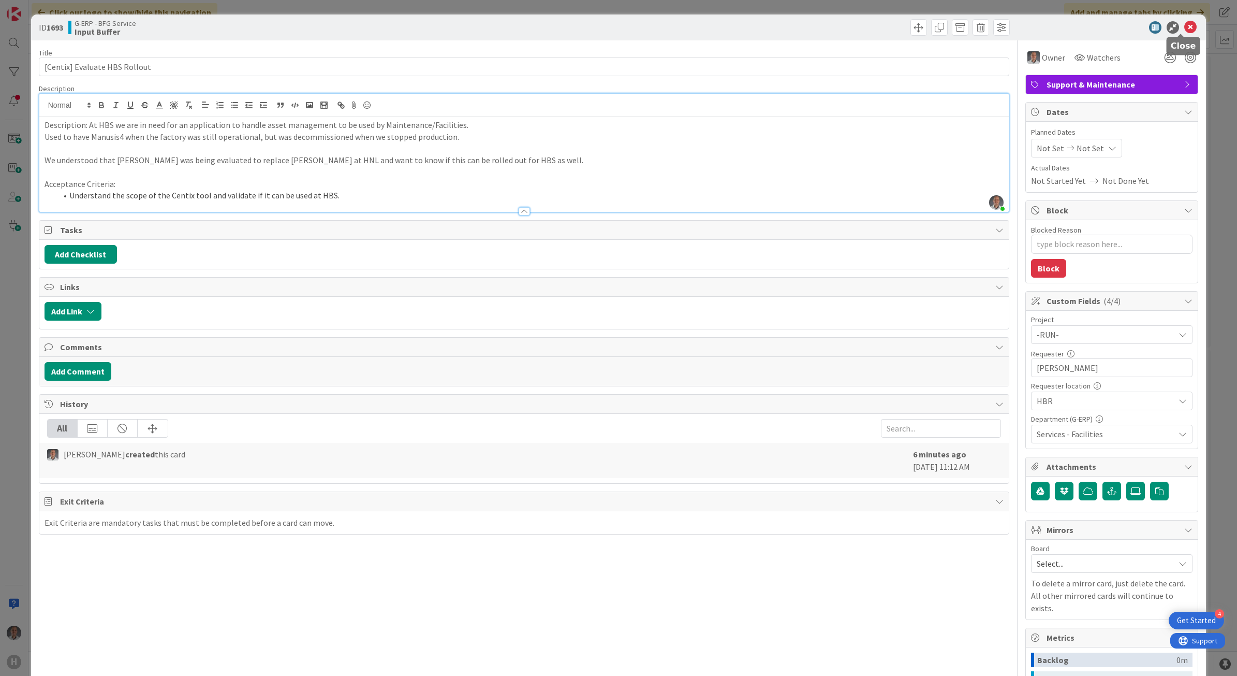
click at [1185, 24] on icon at bounding box center [1191, 27] width 12 height 12
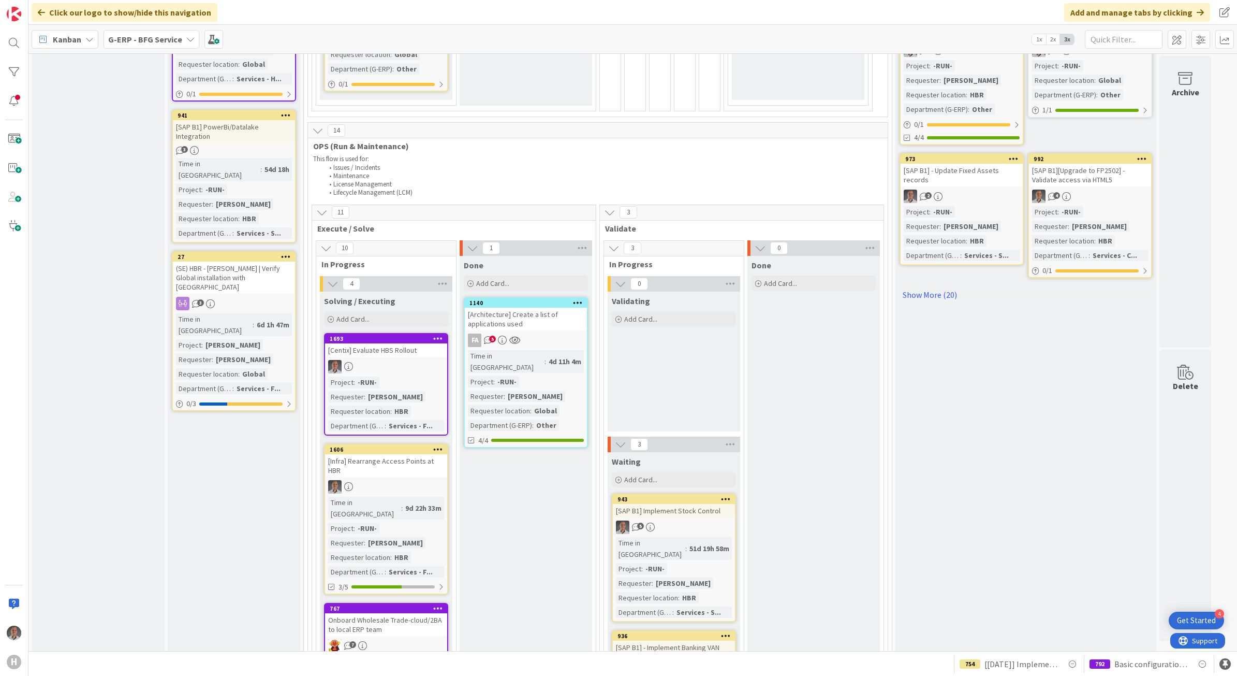
scroll to position [482, 0]
click at [418, 359] on div at bounding box center [386, 365] width 122 height 13
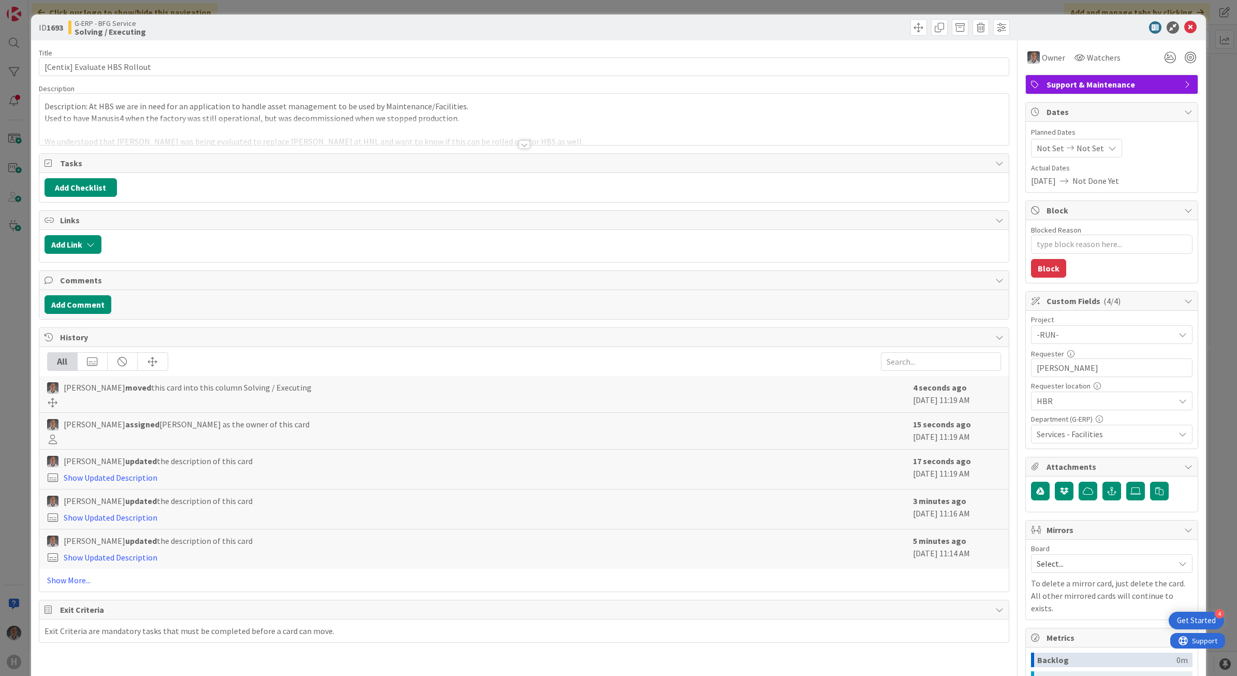
type textarea "x"
click at [97, 300] on button "Add Comment" at bounding box center [78, 304] width 67 height 19
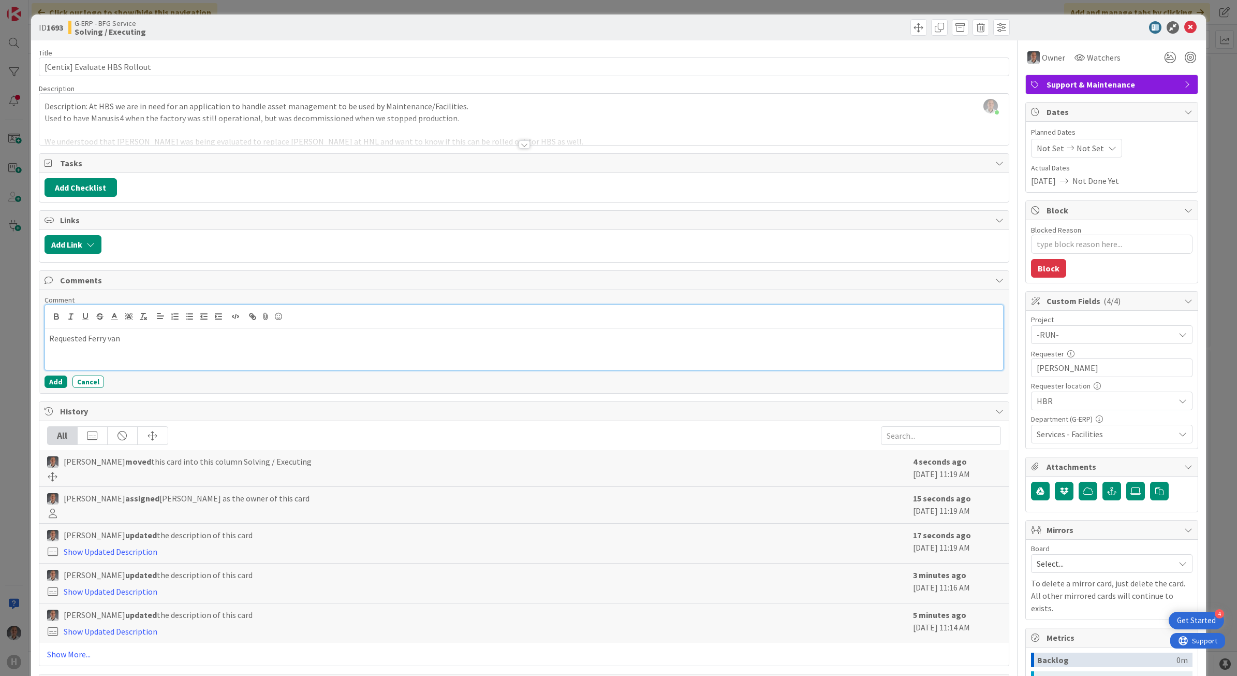
click at [148, 338] on p "Requested Ferry van" at bounding box center [524, 338] width 951 height 12
click at [202, 355] on div "Requested [PERSON_NAME]" at bounding box center [524, 348] width 959 height 41
click at [90, 338] on p "Requested [PERSON_NAME] as he was the IT person involved with it." at bounding box center [524, 338] width 951 height 12
click at [60, 382] on button "Add" at bounding box center [56, 381] width 23 height 12
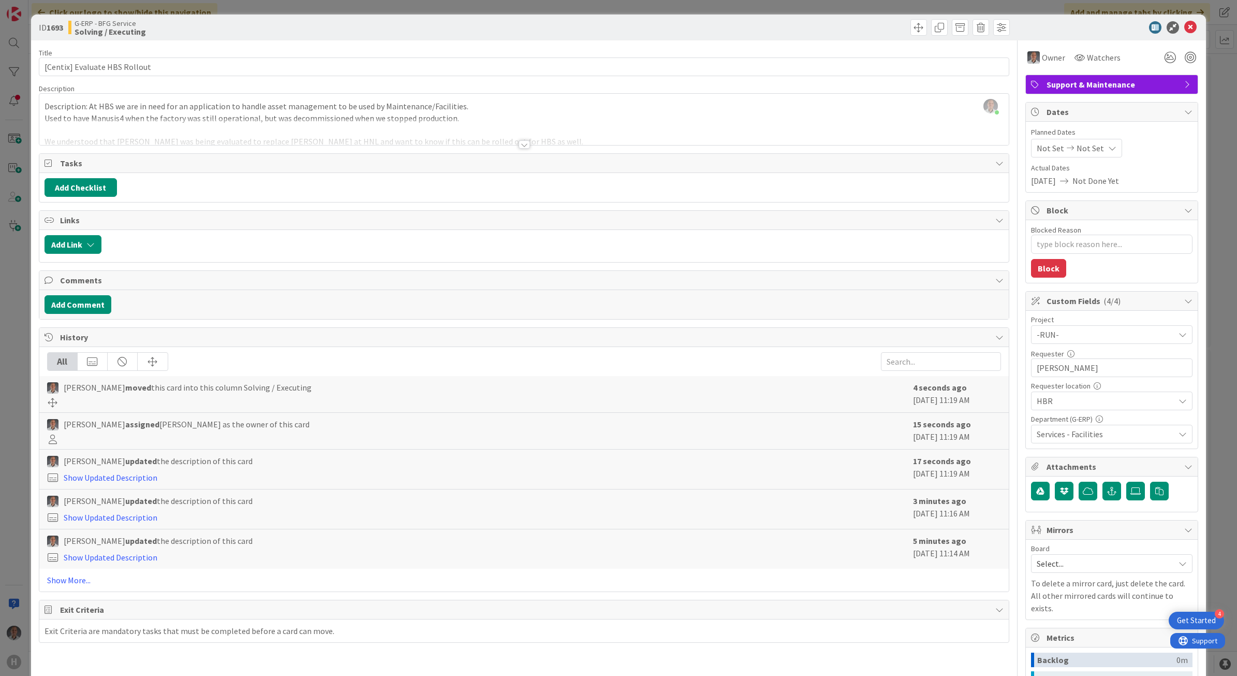
type textarea "x"
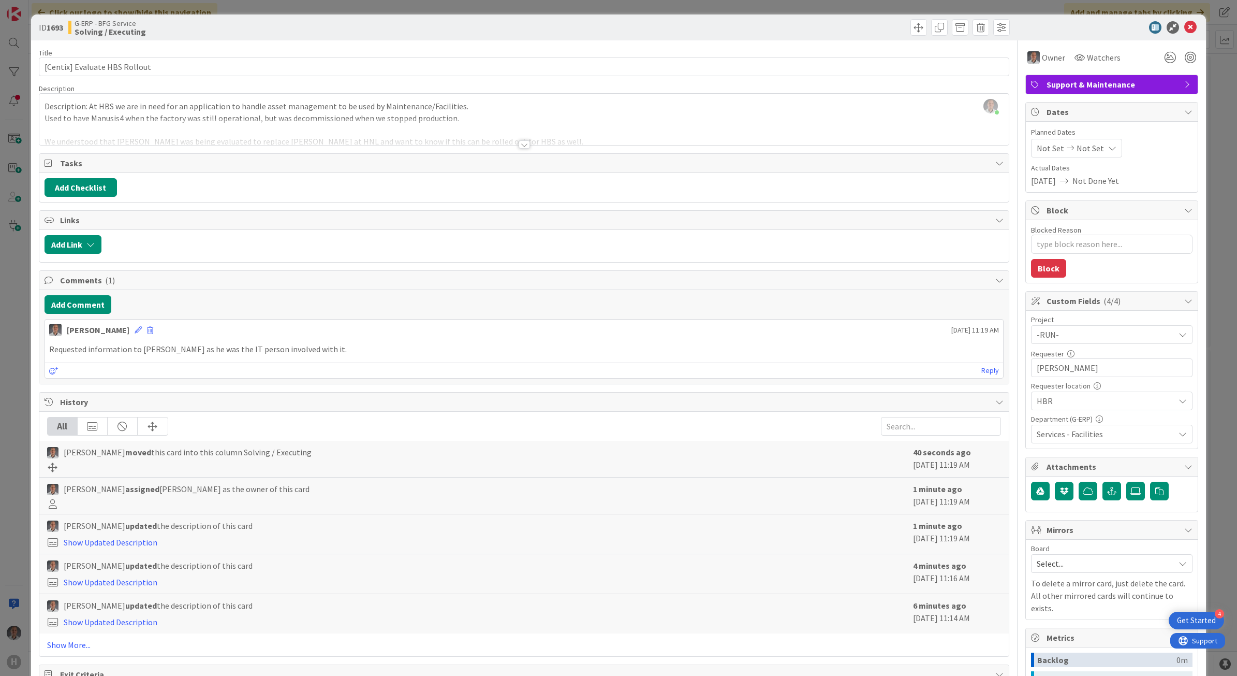
click at [522, 148] on div at bounding box center [524, 144] width 11 height 8
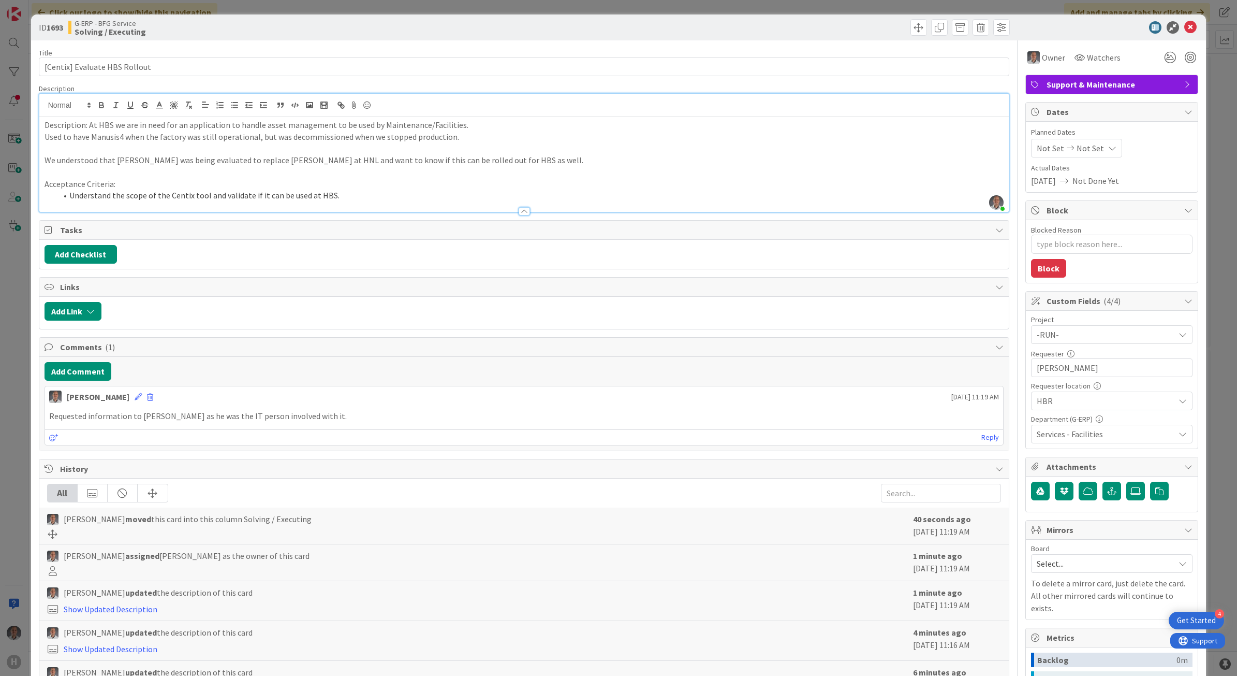
click at [376, 178] on p "Acceptance Criteria:" at bounding box center [525, 184] width 960 height 12
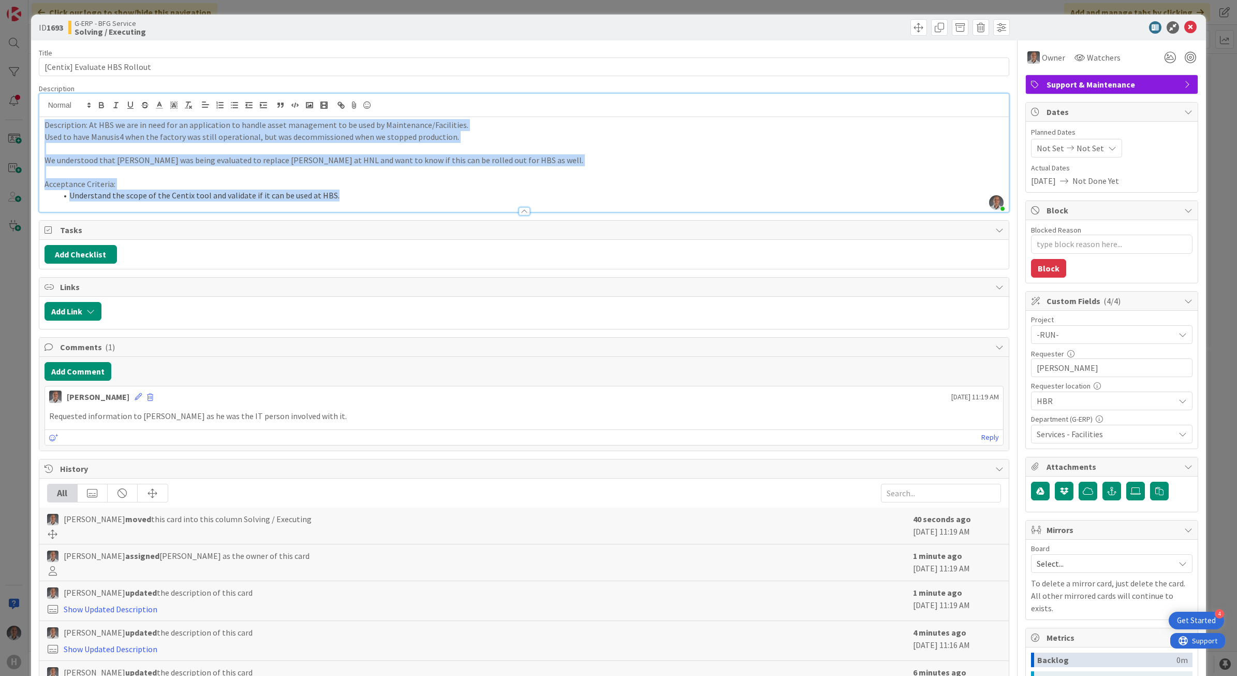
copy div "Description: At HBS we are in need for an application to handle asset managemen…"
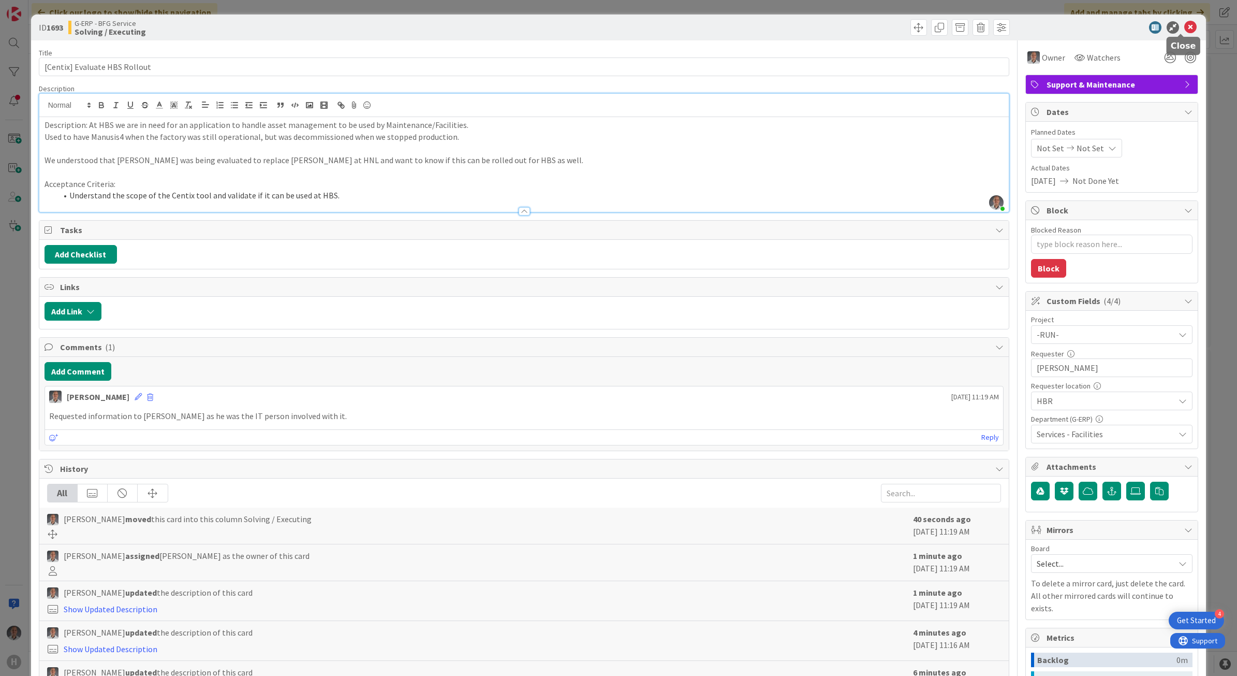
click at [1185, 26] on icon at bounding box center [1191, 27] width 12 height 12
